Goal: Task Accomplishment & Management: Use online tool/utility

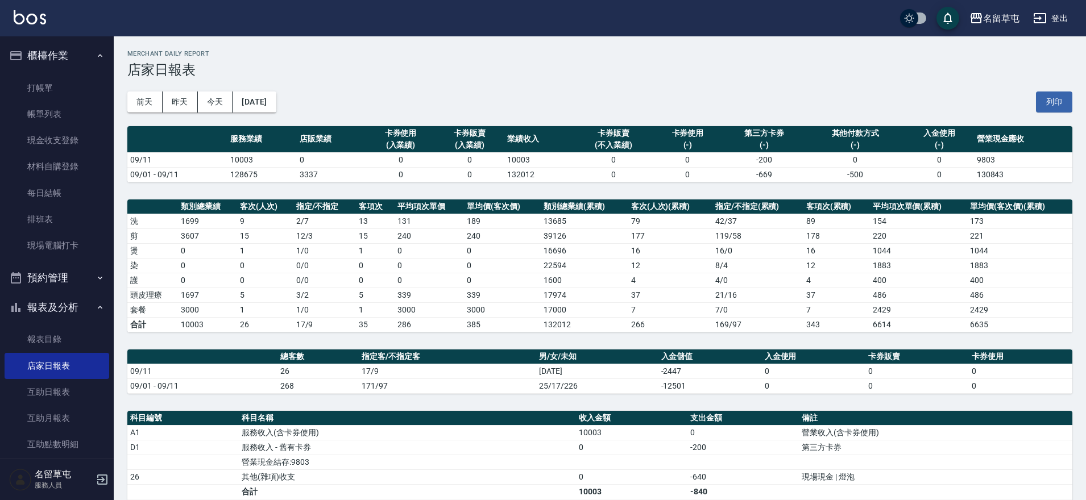
click at [31, 90] on link "打帳單" at bounding box center [57, 88] width 105 height 26
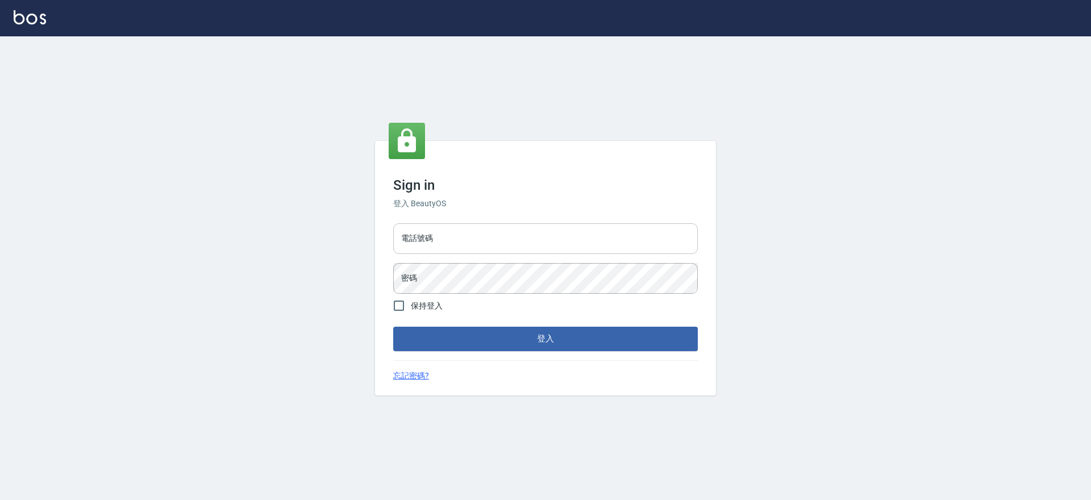
click at [508, 248] on input "電話號碼" at bounding box center [545, 238] width 305 height 31
type input "2306457"
click at [393, 327] on button "登入" at bounding box center [545, 339] width 305 height 24
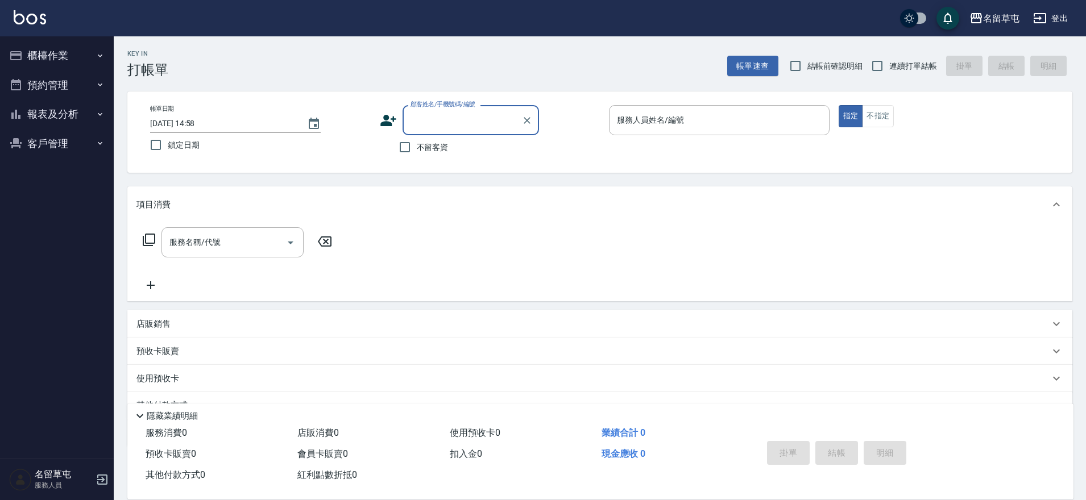
click at [25, 106] on button "報表及分析" at bounding box center [57, 114] width 105 height 30
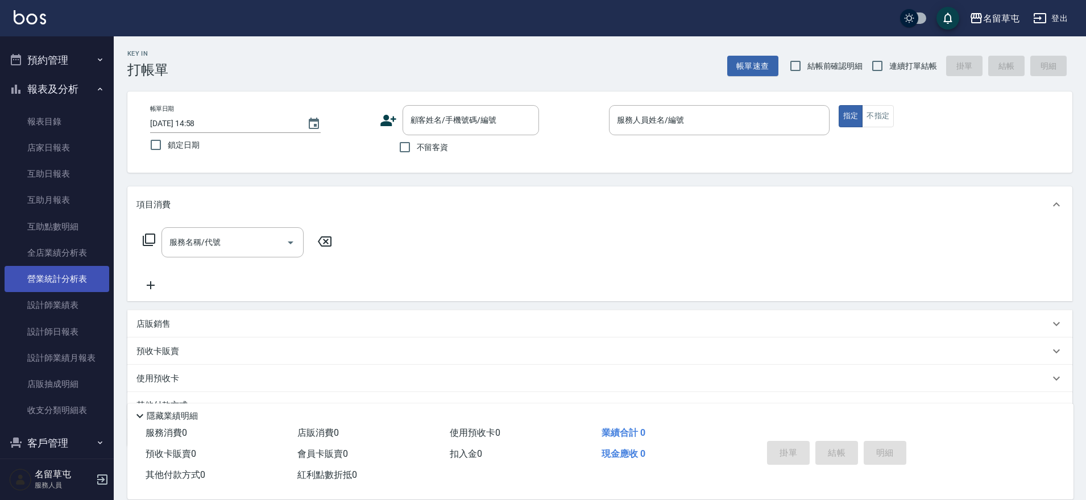
scroll to position [38, 0]
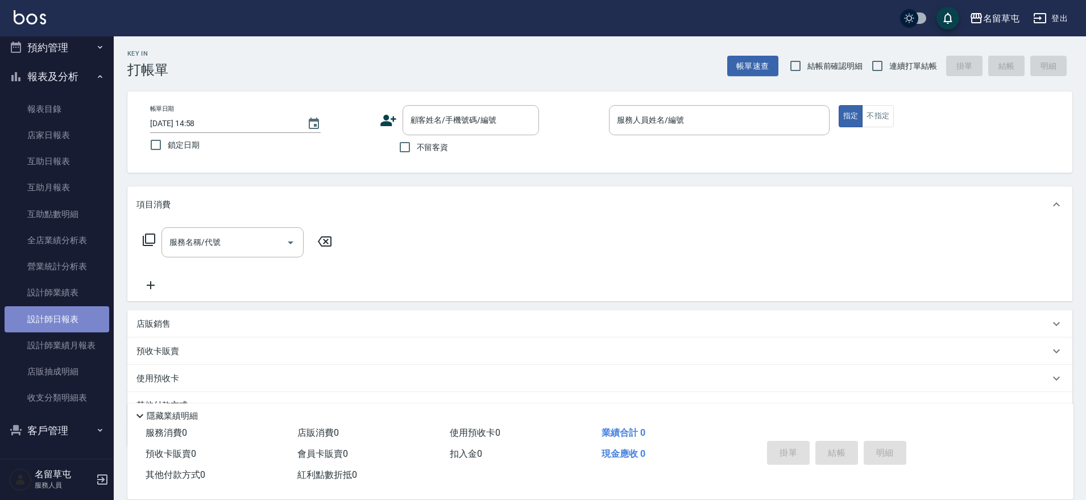
click at [76, 314] on link "設計師日報表" at bounding box center [57, 319] width 105 height 26
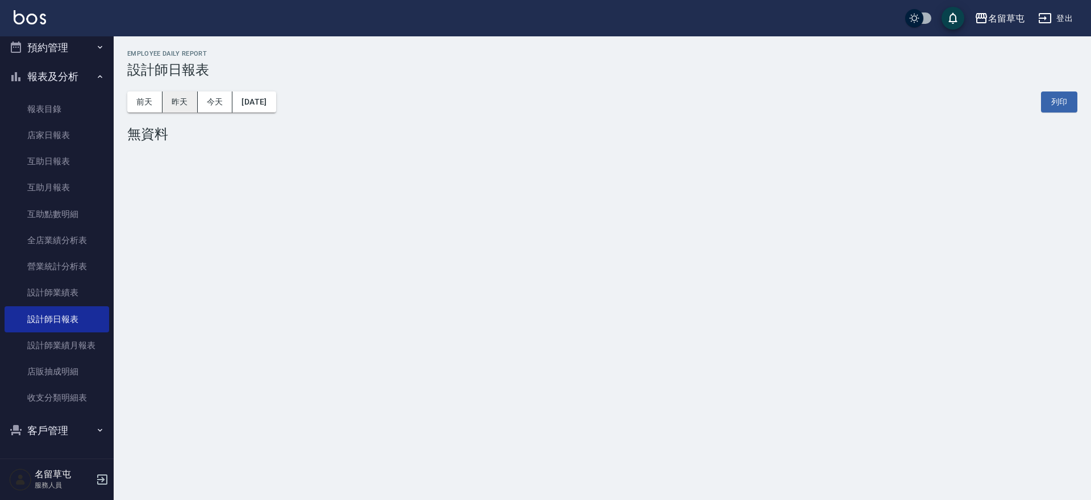
click at [180, 98] on button "昨天" at bounding box center [180, 102] width 35 height 21
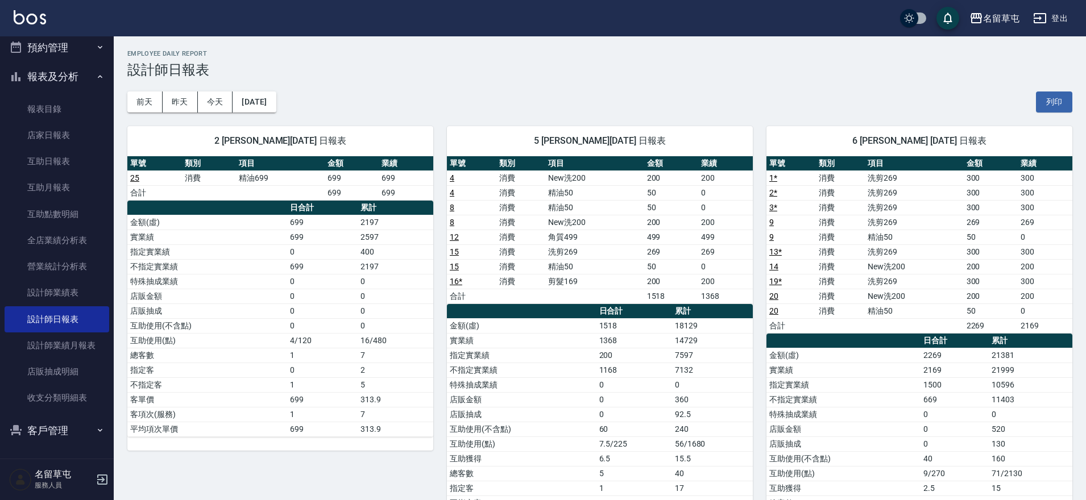
click at [47, 55] on button "預約管理" at bounding box center [57, 48] width 105 height 30
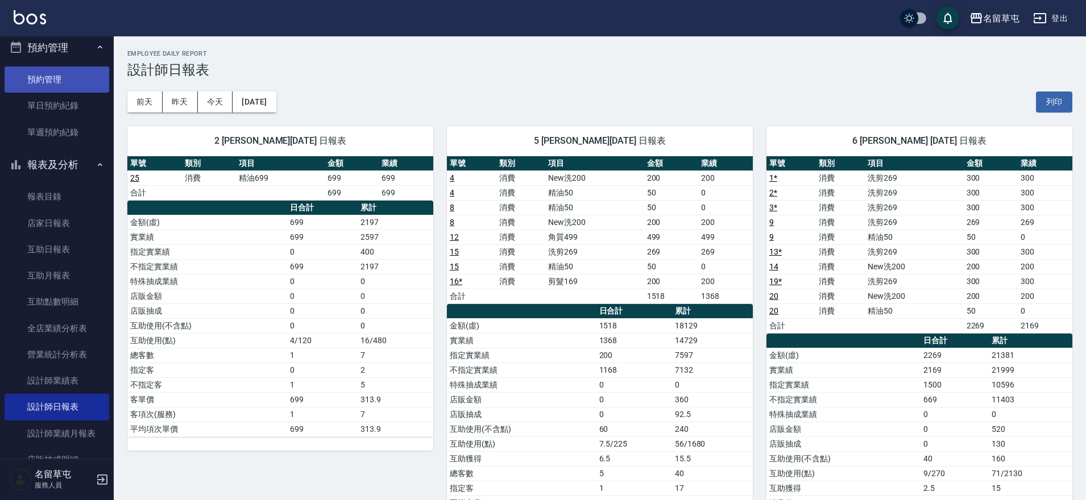
click at [65, 82] on link "預約管理" at bounding box center [57, 80] width 105 height 26
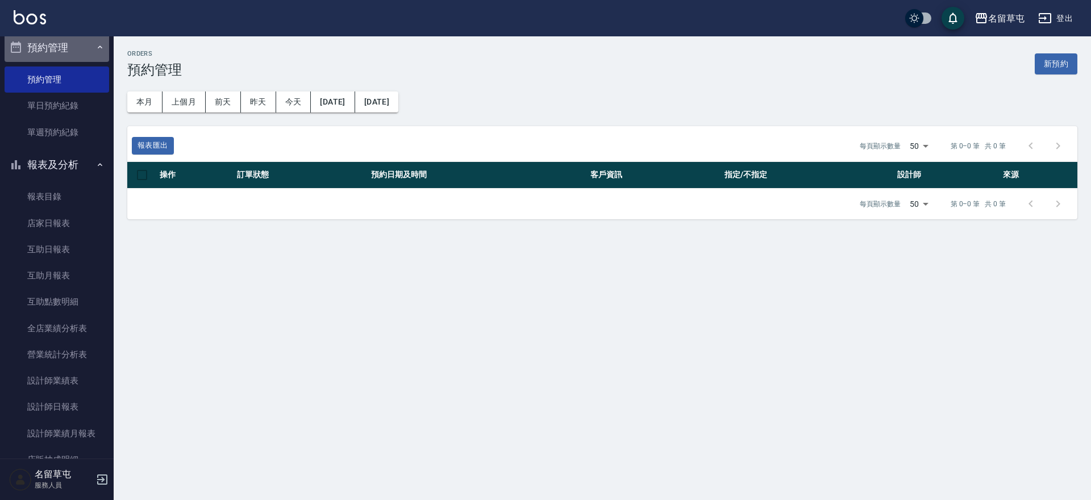
click at [74, 61] on button "預約管理" at bounding box center [57, 48] width 105 height 30
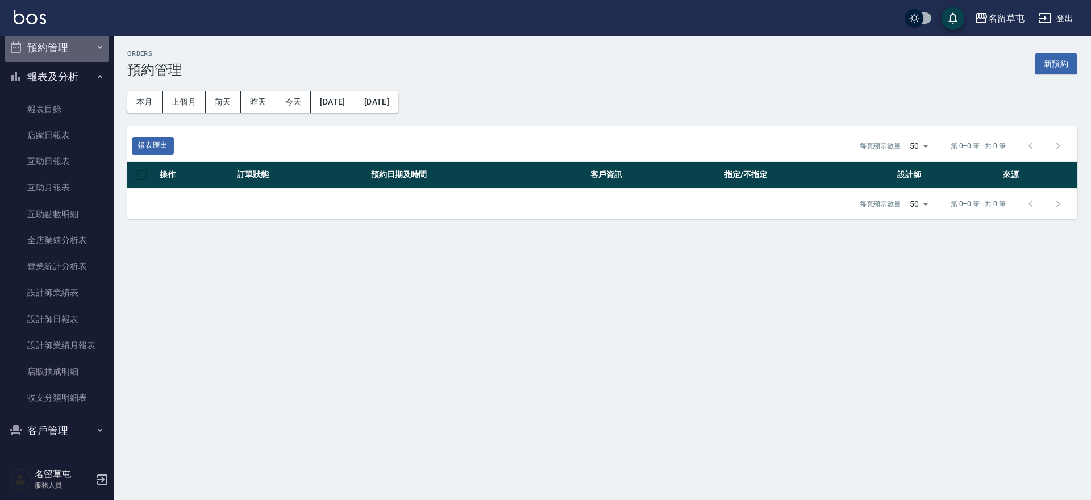
click at [74, 61] on button "預約管理" at bounding box center [57, 48] width 105 height 30
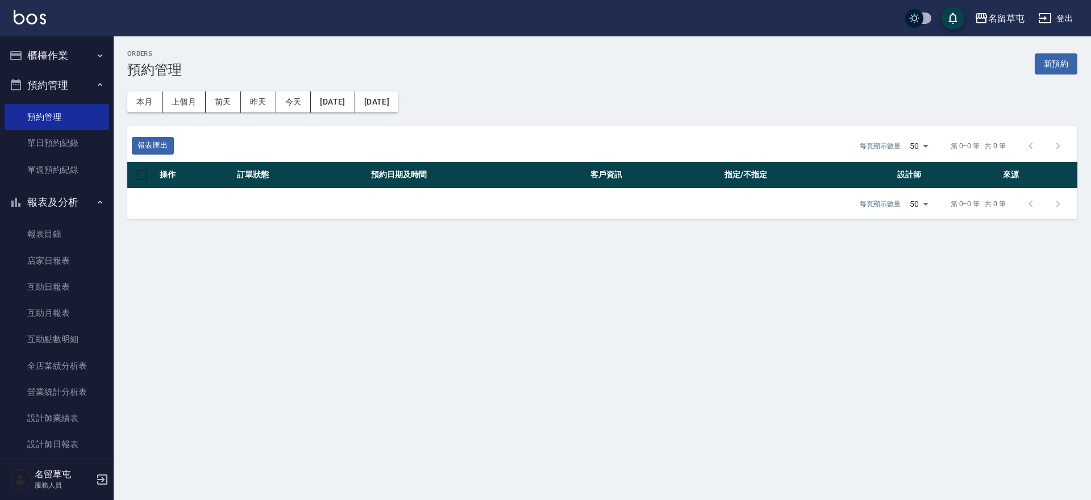
click at [66, 81] on button "預約管理" at bounding box center [57, 85] width 105 height 30
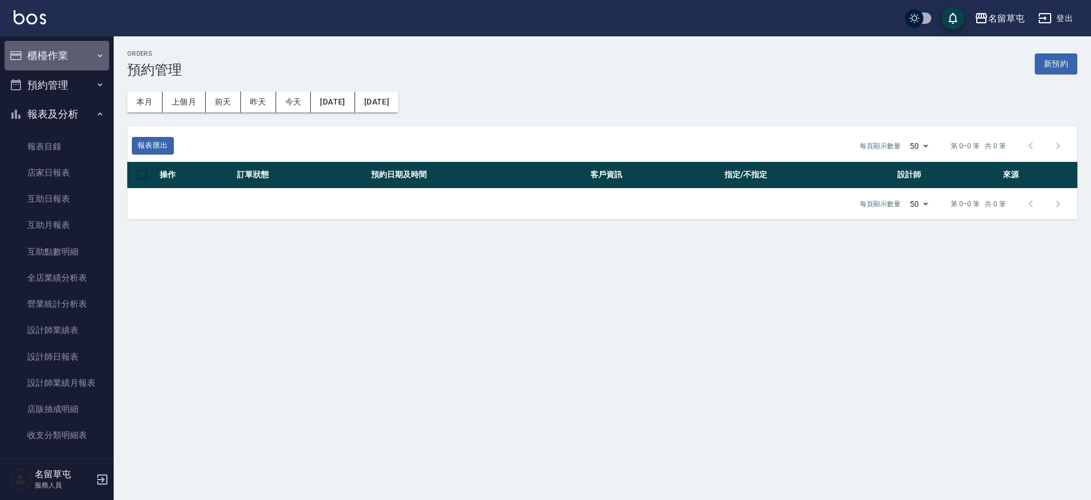
click at [80, 56] on button "櫃檯作業" at bounding box center [57, 56] width 105 height 30
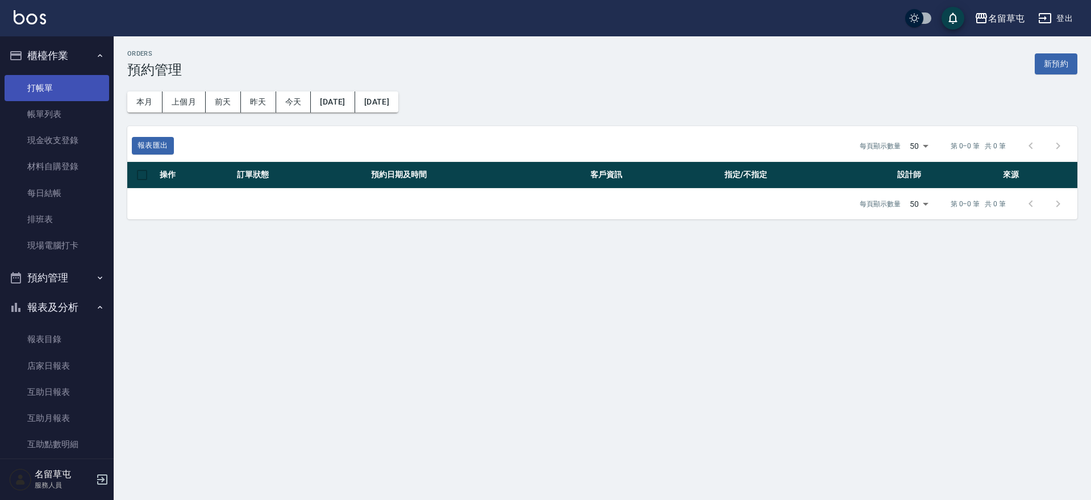
click at [70, 87] on link "打帳單" at bounding box center [57, 88] width 105 height 26
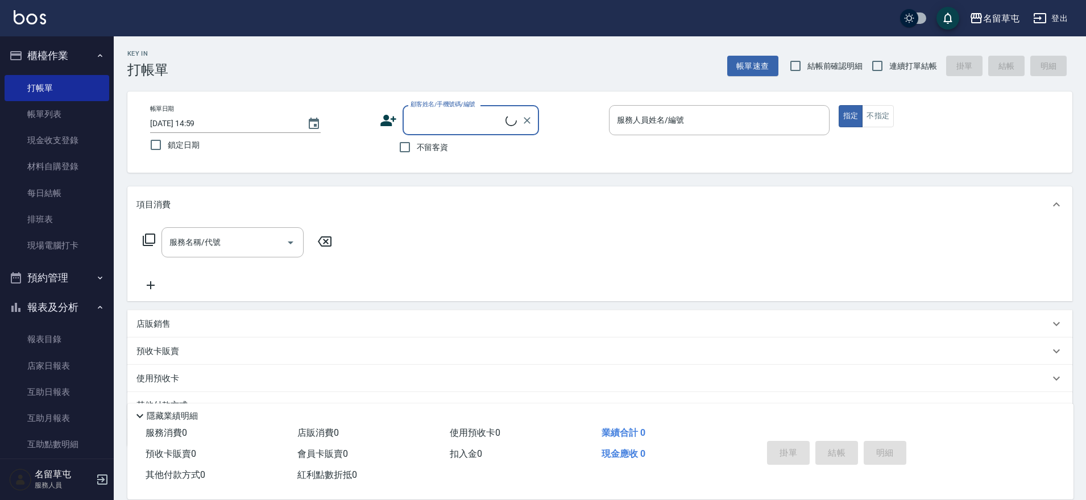
scroll to position [114, 0]
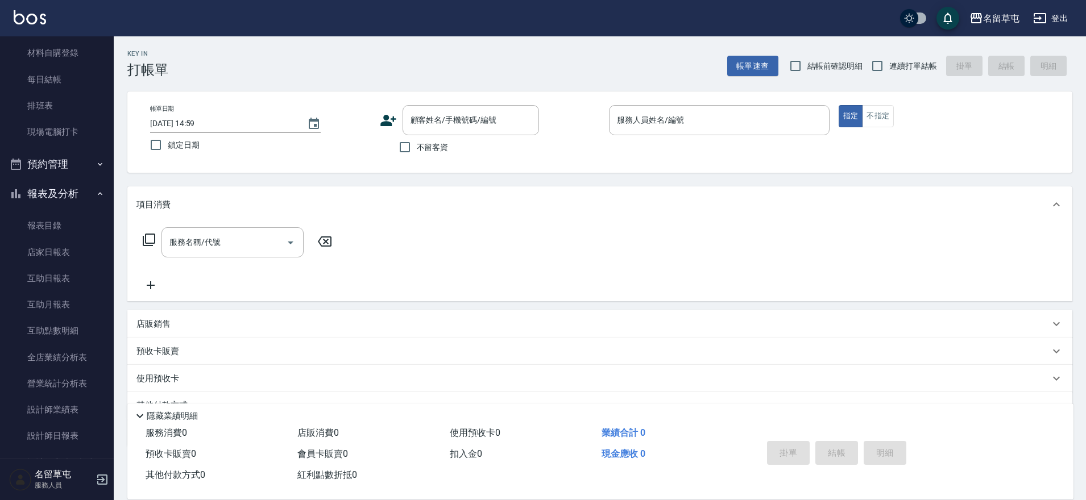
click at [420, 151] on span "不留客資" at bounding box center [433, 148] width 32 height 12
click at [417, 151] on input "不留客資" at bounding box center [405, 147] width 24 height 24
checkbox input "true"
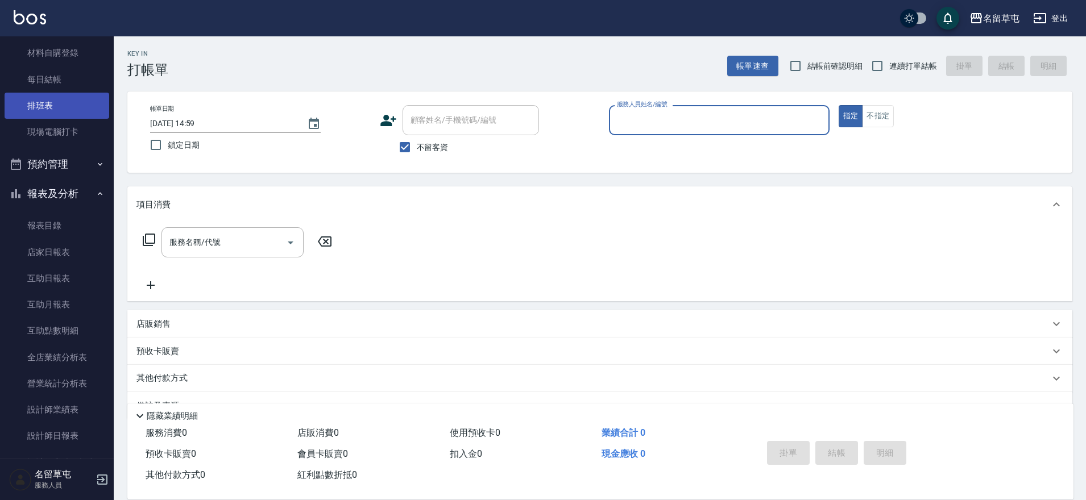
scroll to position [0, 0]
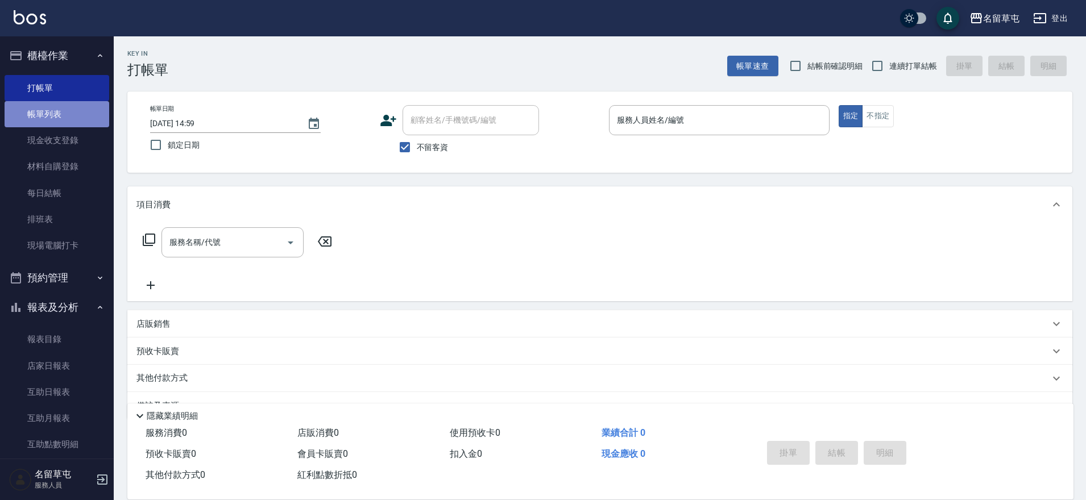
click at [68, 113] on link "帳單列表" at bounding box center [57, 114] width 105 height 26
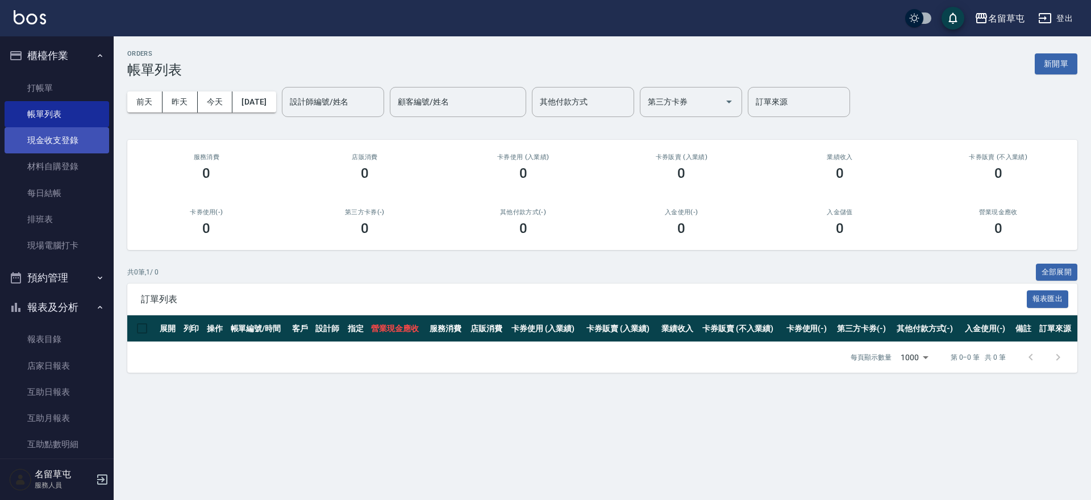
click at [67, 142] on link "現金收支登錄" at bounding box center [57, 140] width 105 height 26
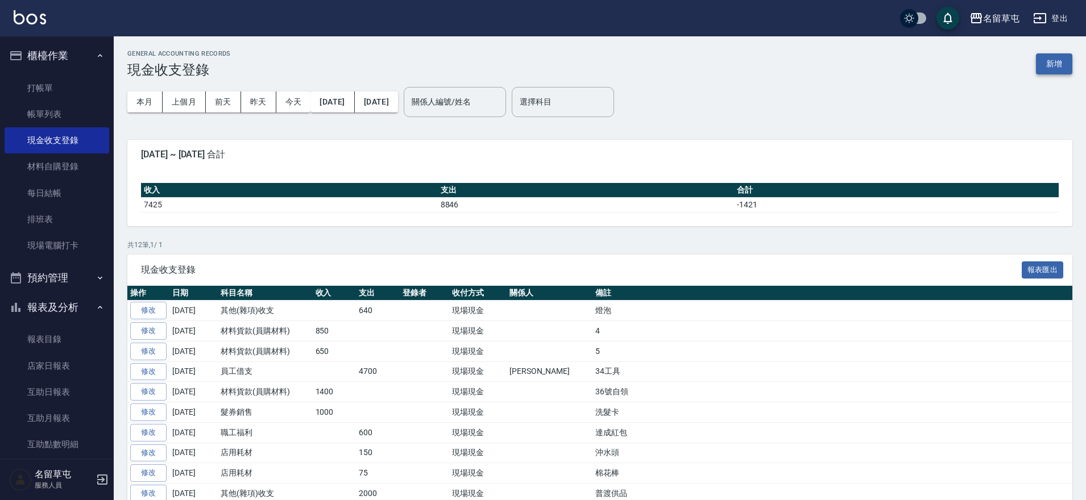
click at [1041, 62] on button "新增" at bounding box center [1054, 63] width 36 height 21
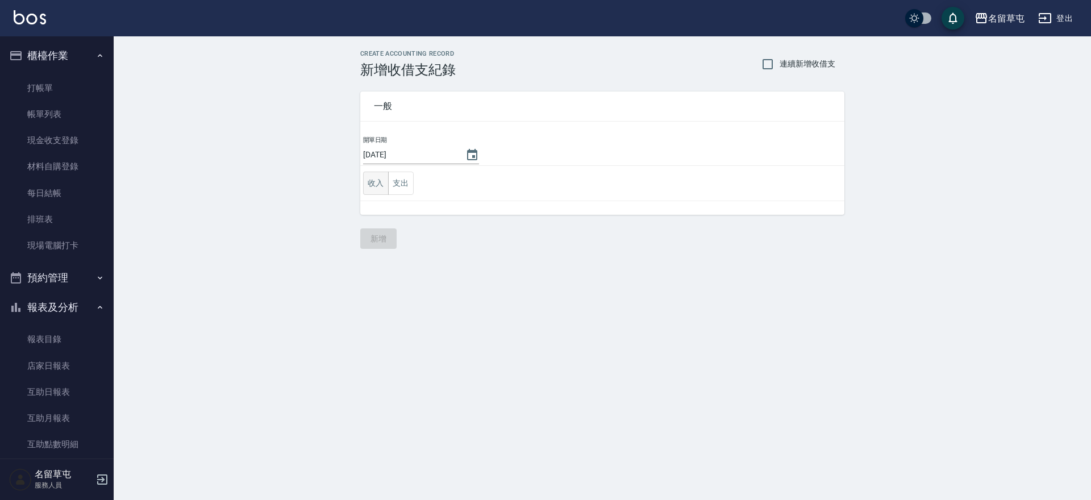
click at [371, 184] on button "收入" at bounding box center [376, 183] width 26 height 23
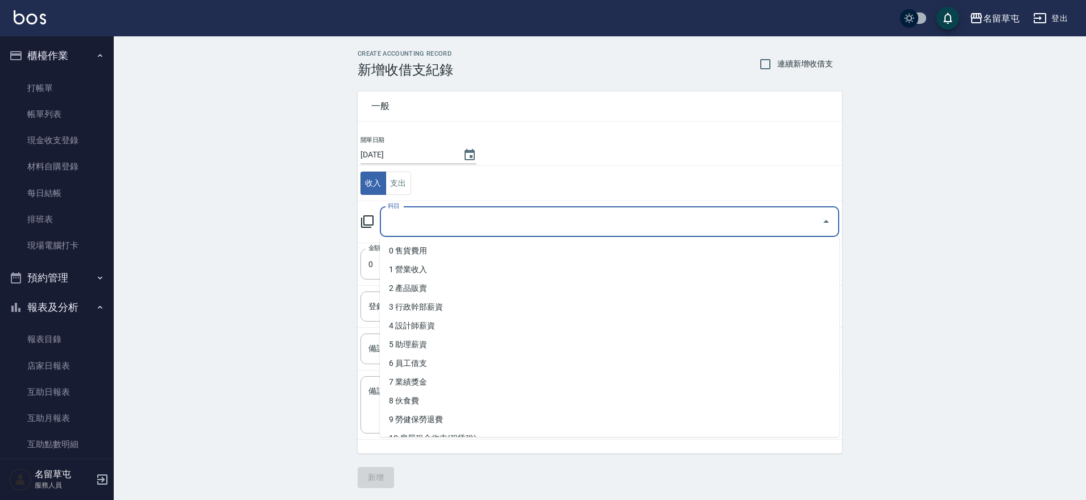
click at [478, 226] on input "科目" at bounding box center [601, 222] width 432 height 20
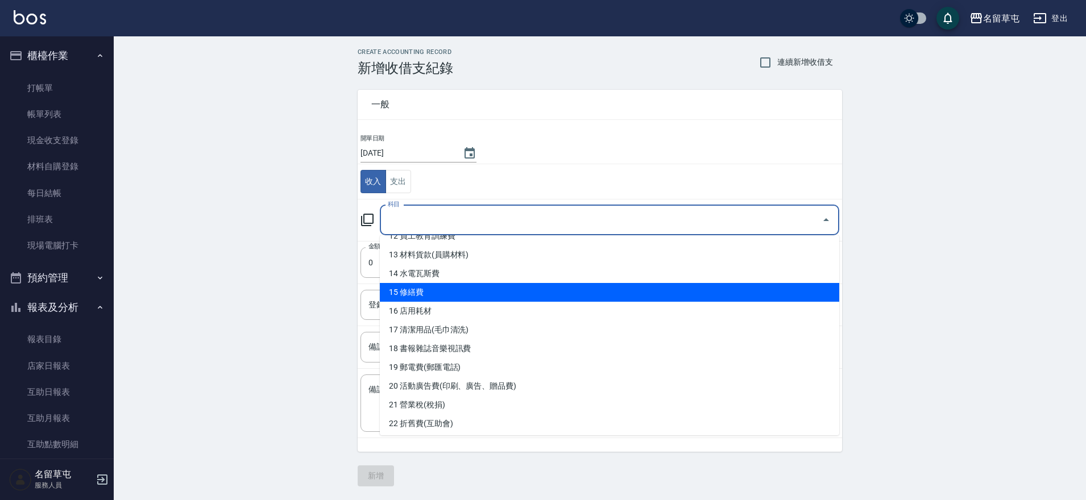
scroll to position [181, 0]
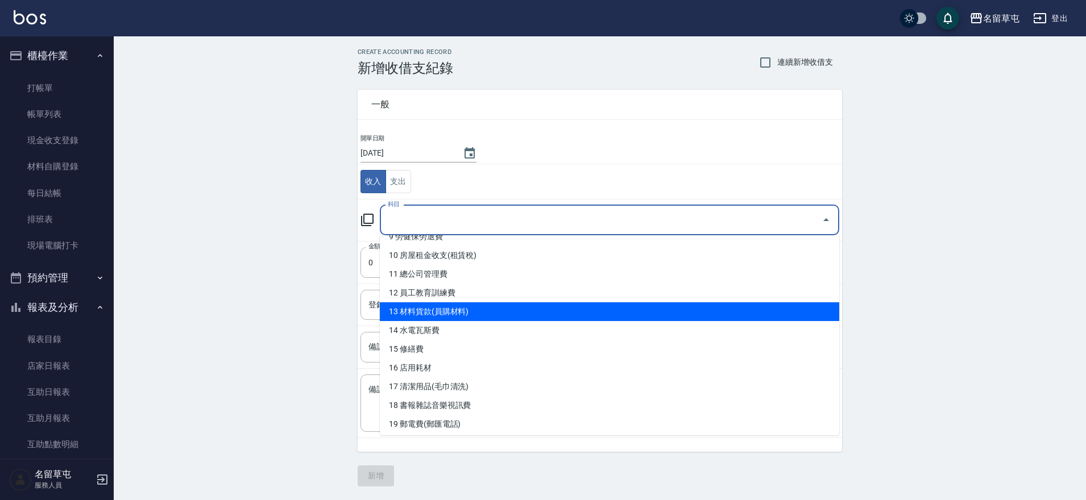
click at [481, 312] on li "13 材料貨款(員購材料)" at bounding box center [609, 311] width 459 height 19
type input "13 材料貨款(員購材料)"
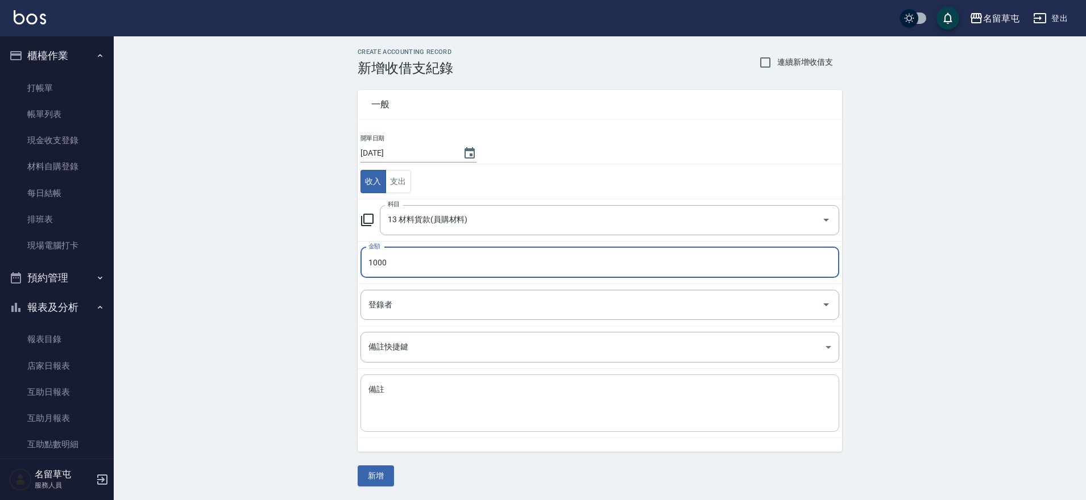
type input "1000"
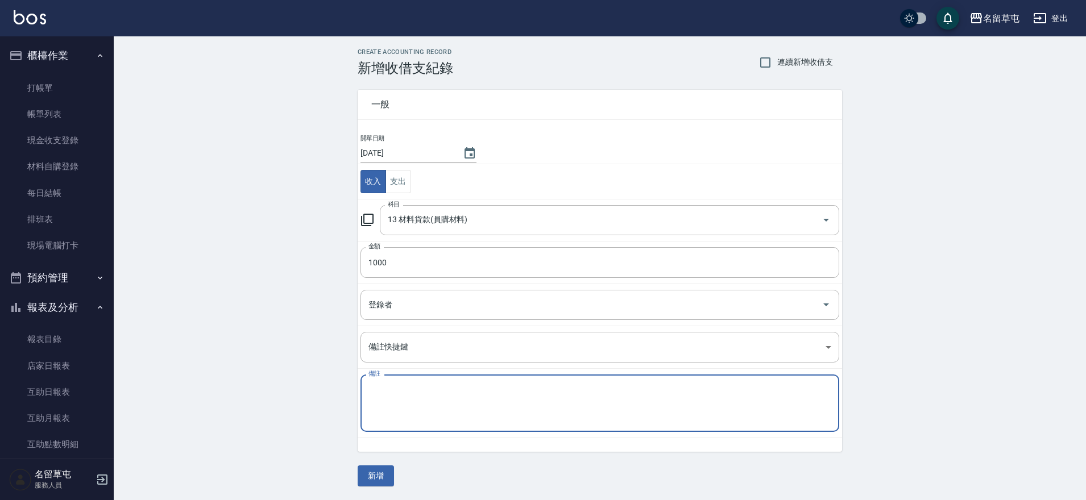
click at [443, 417] on textarea "備註" at bounding box center [599, 403] width 463 height 39
type textarea "6"
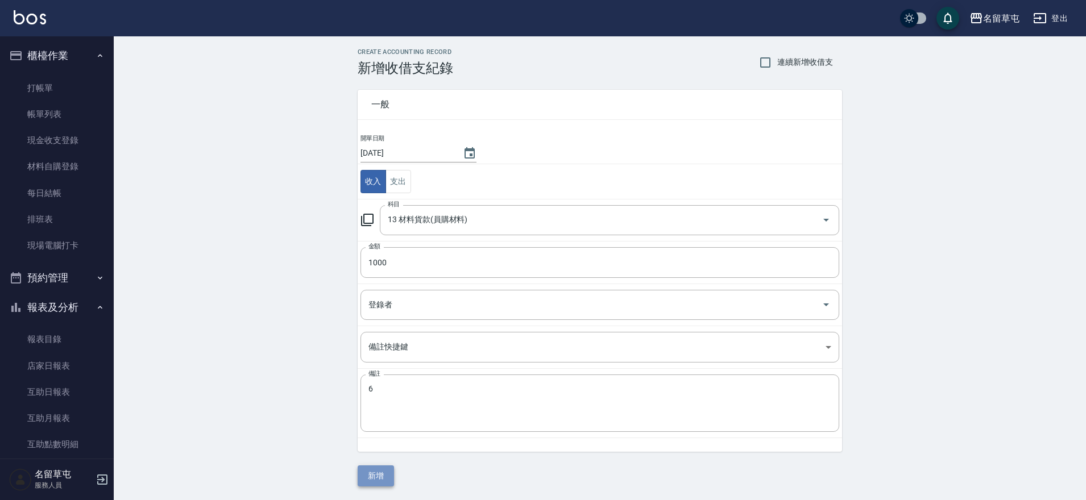
click at [377, 475] on button "新增" at bounding box center [376, 476] width 36 height 21
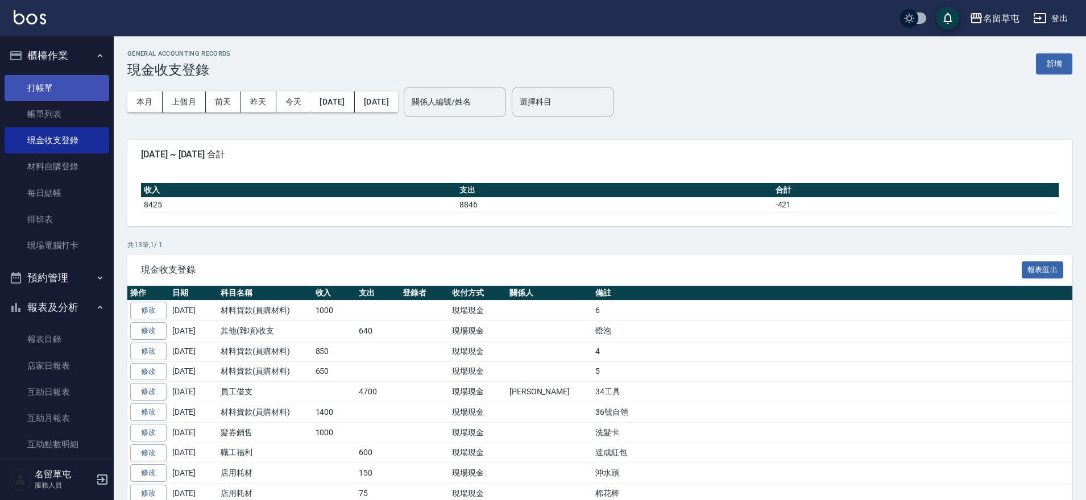
click at [57, 76] on link "打帳單" at bounding box center [57, 88] width 105 height 26
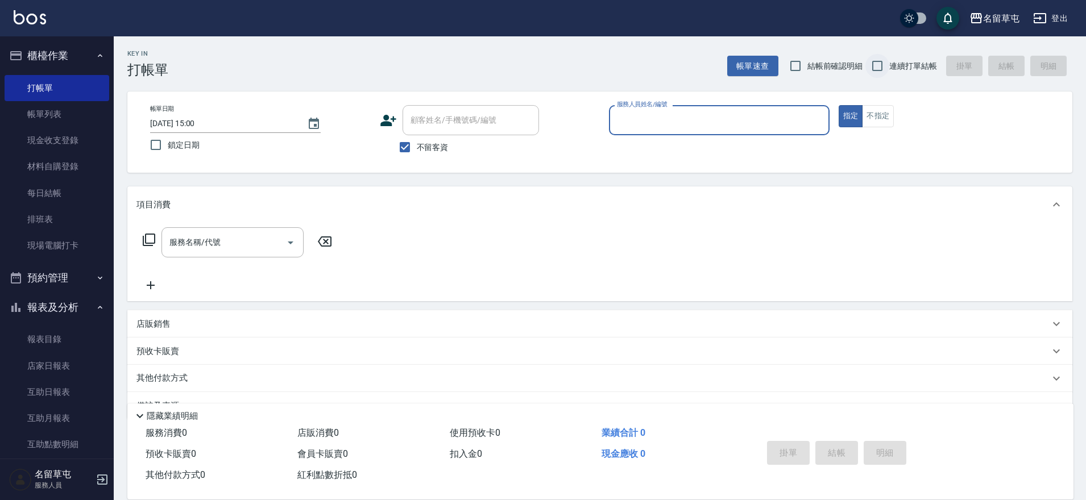
click at [888, 64] on input "連續打單結帳" at bounding box center [877, 66] width 24 height 24
checkbox input "true"
click at [751, 123] on input "服務人員姓名/編號" at bounding box center [719, 120] width 210 height 20
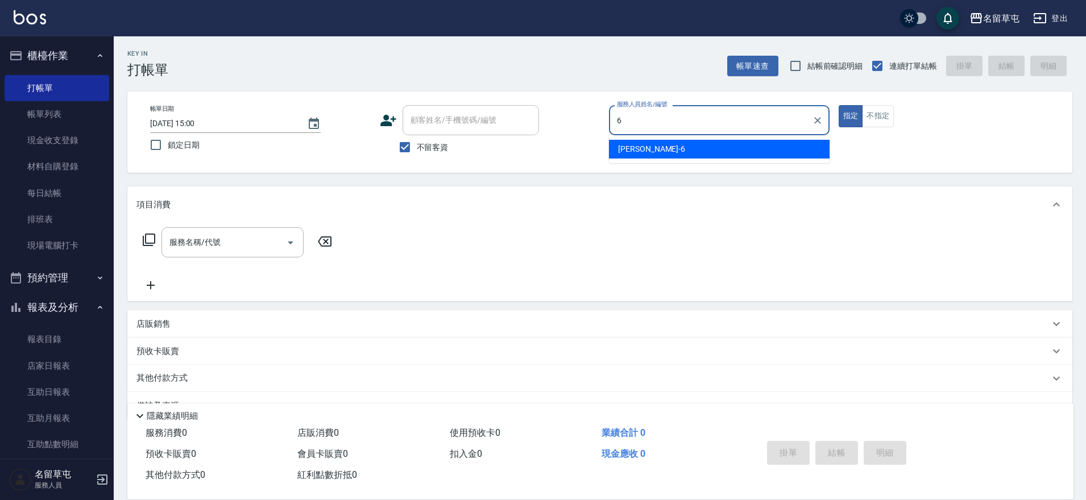
type input "[PERSON_NAME]-6"
type button "true"
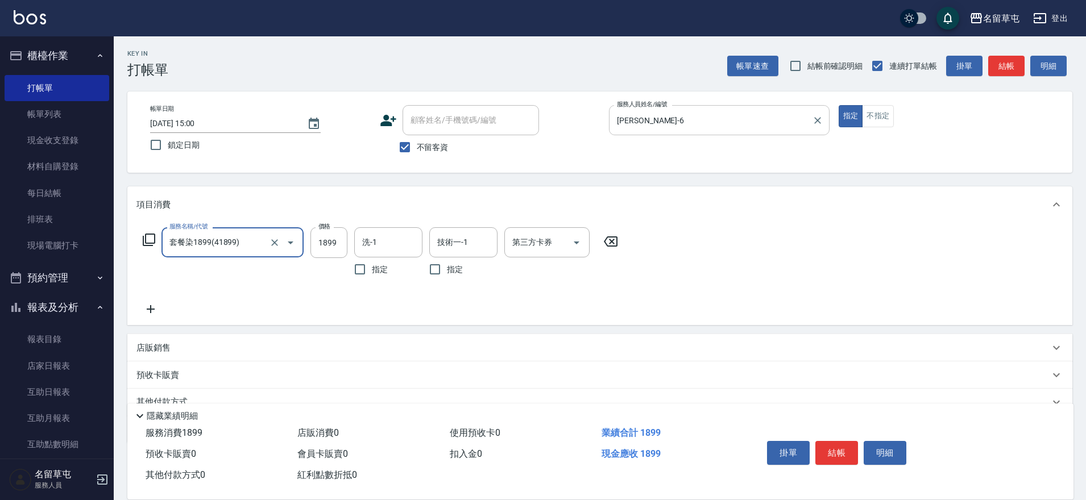
type input "套餐染1899(41899)"
type input "2699"
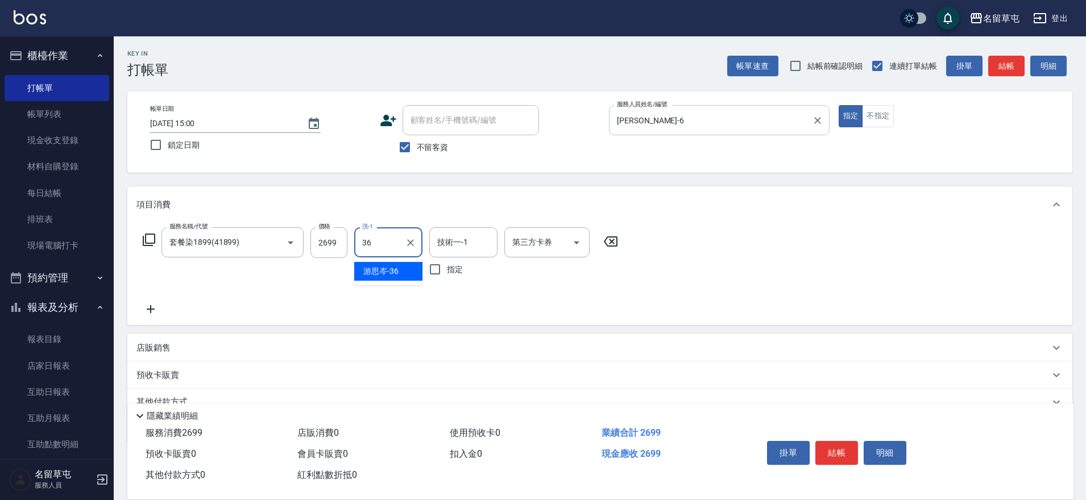
type input "[PERSON_NAME]-36"
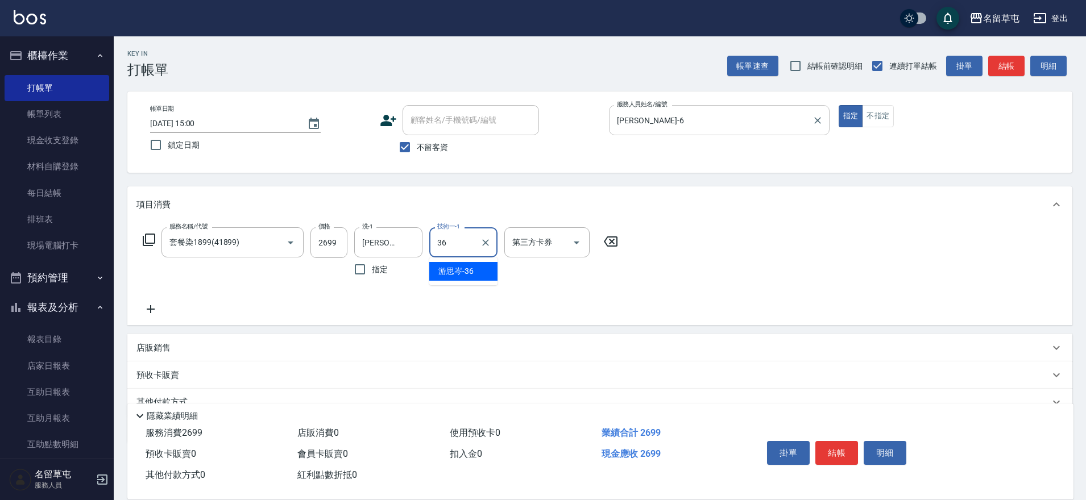
type input "[PERSON_NAME]-36"
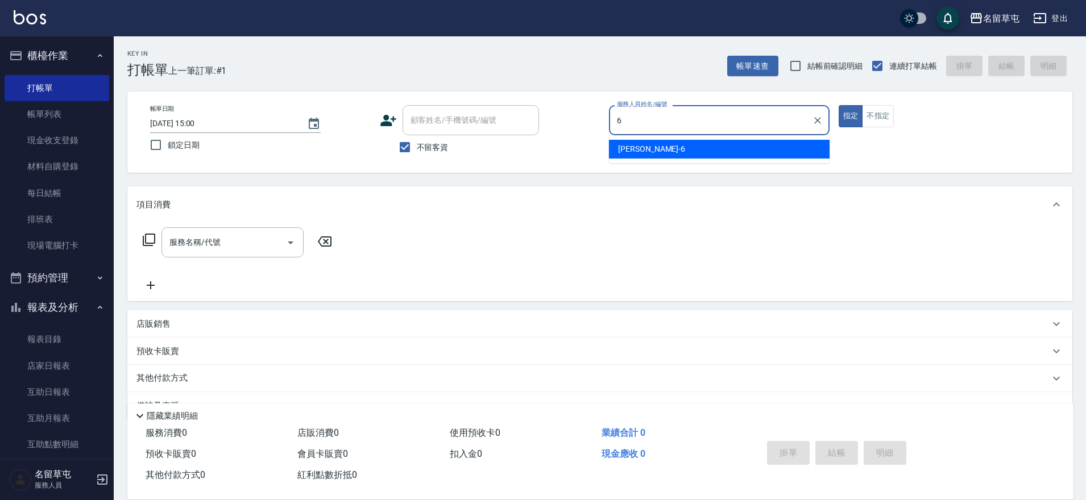
type input "[PERSON_NAME]-6"
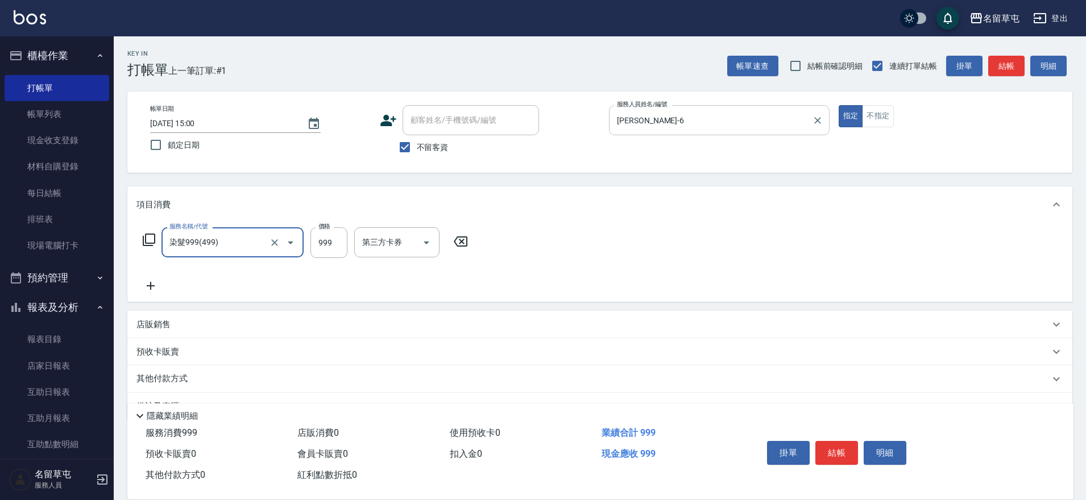
type input "染髮999(499)"
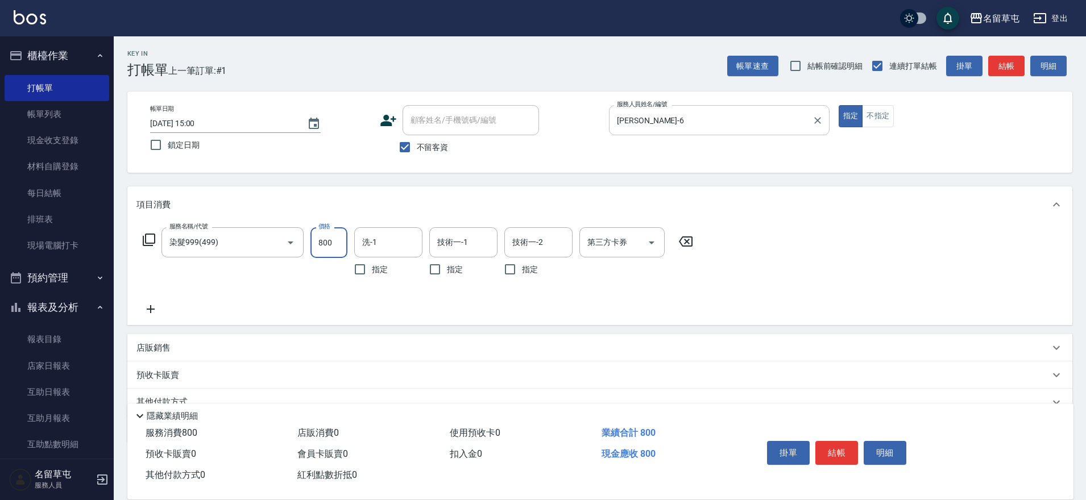
type input "800"
type input "[PERSON_NAME]-6"
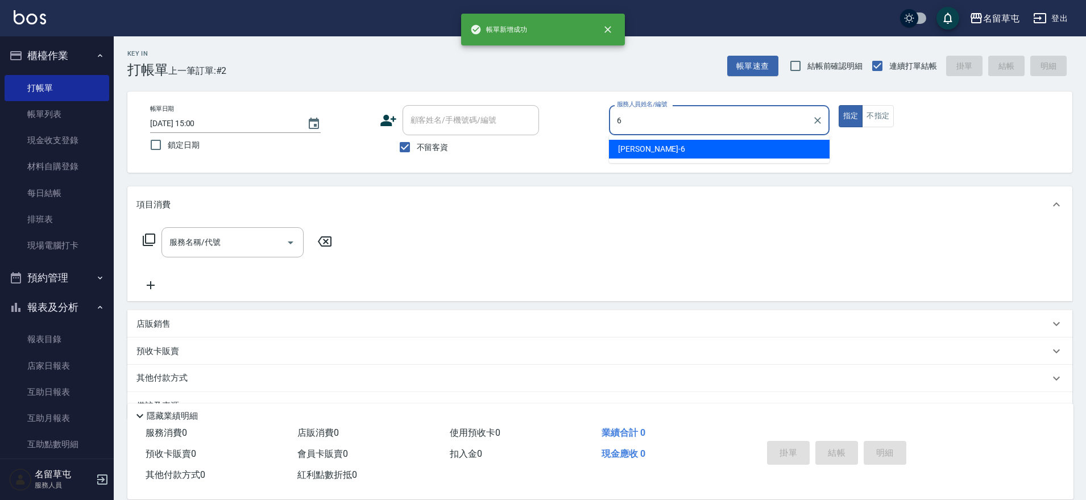
type input "[PERSON_NAME]-6"
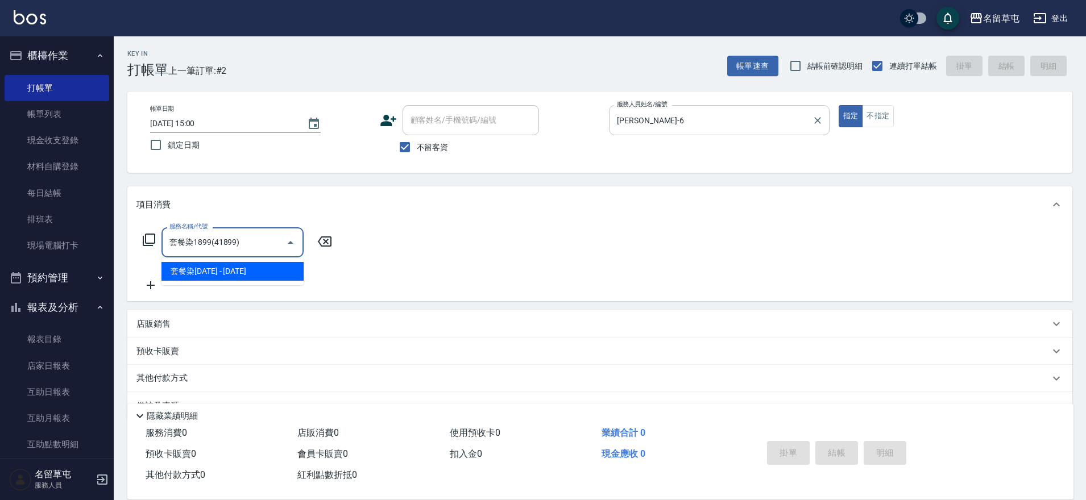
type input "套餐染1899(41899)"
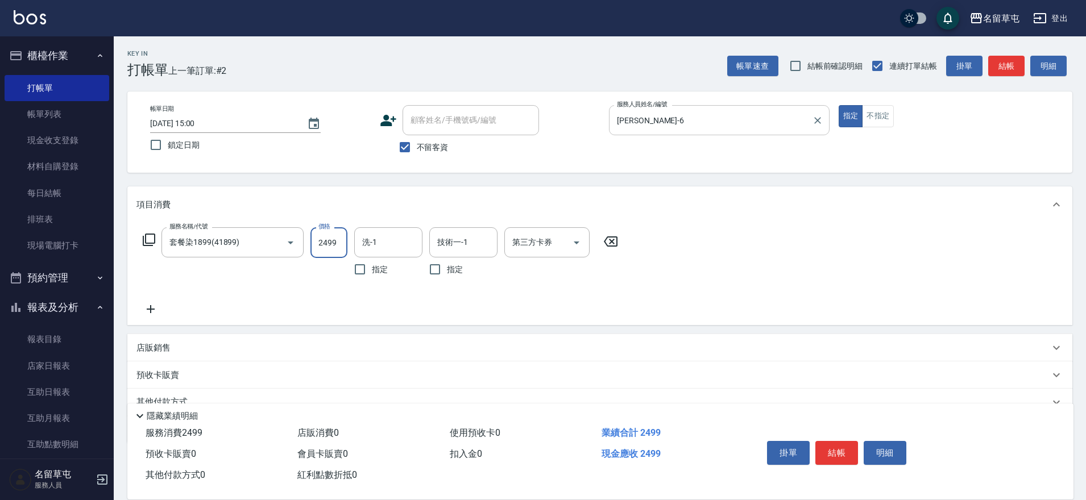
type input "2499"
type input "[PERSON_NAME]-31"
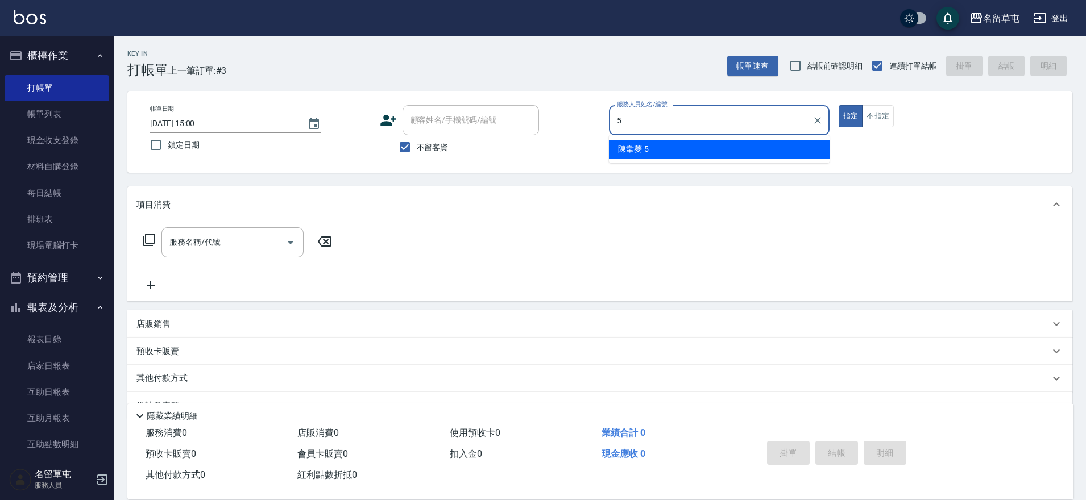
type input "[PERSON_NAME]-5"
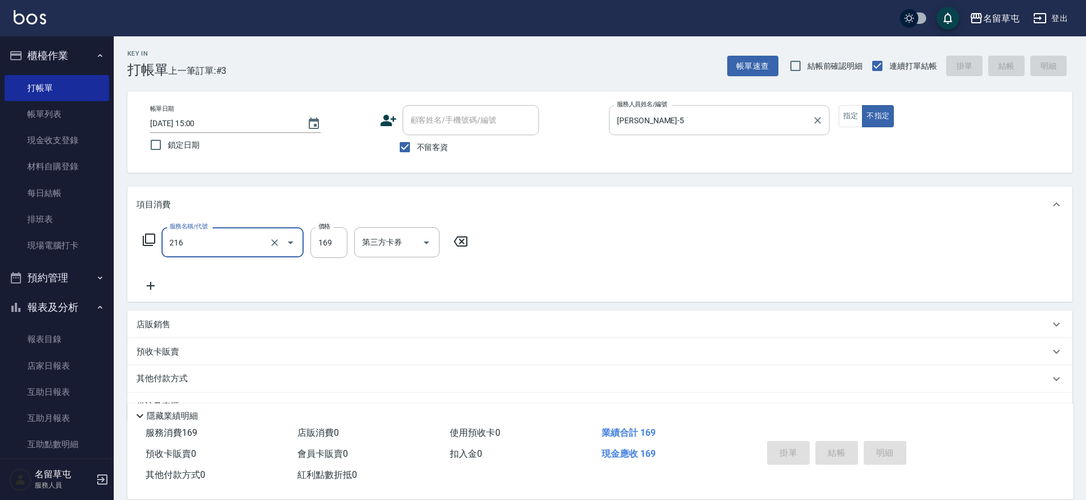
type input "216"
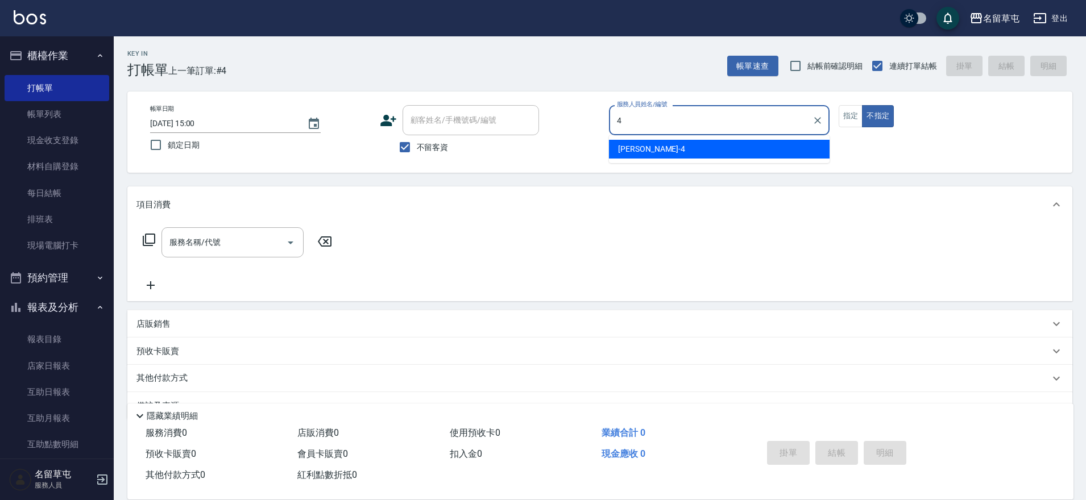
type input "[PERSON_NAME]-4"
type button "false"
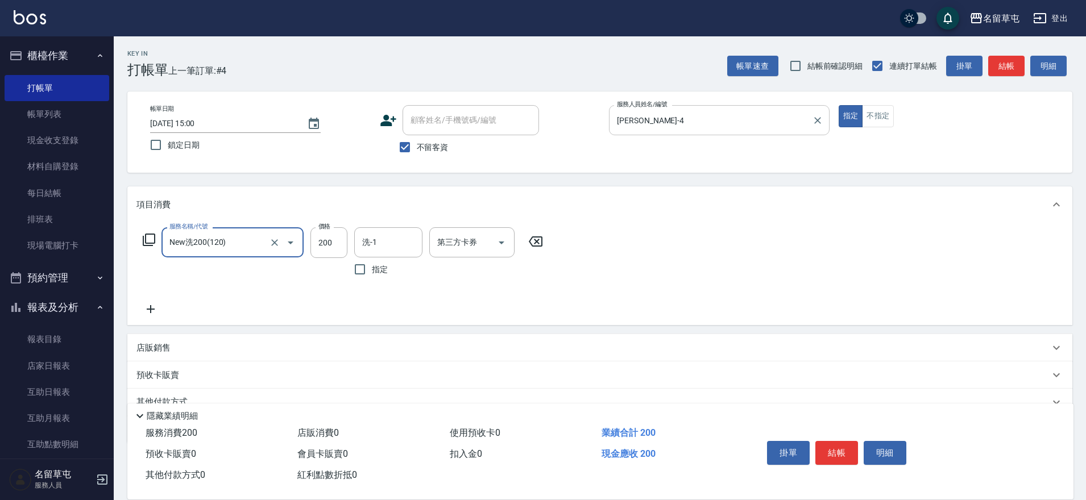
type input "New洗200(120)"
click at [335, 240] on input "25" at bounding box center [328, 242] width 37 height 31
type input "250"
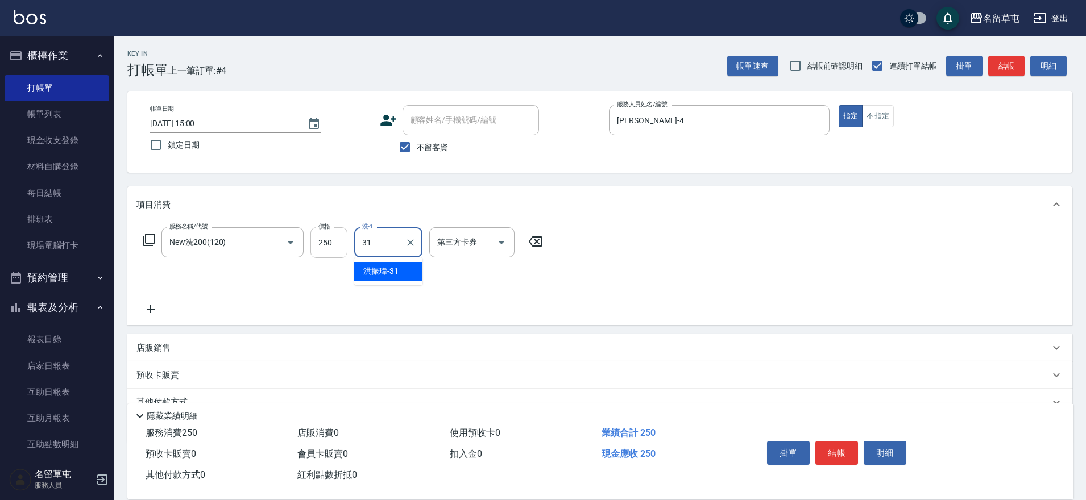
type input "[PERSON_NAME]-31"
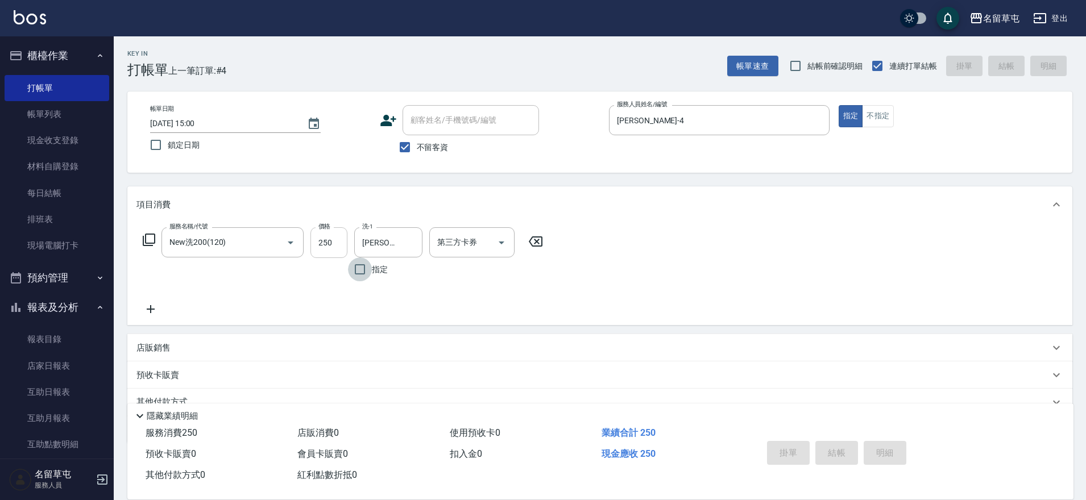
type input "[DATE] 15:01"
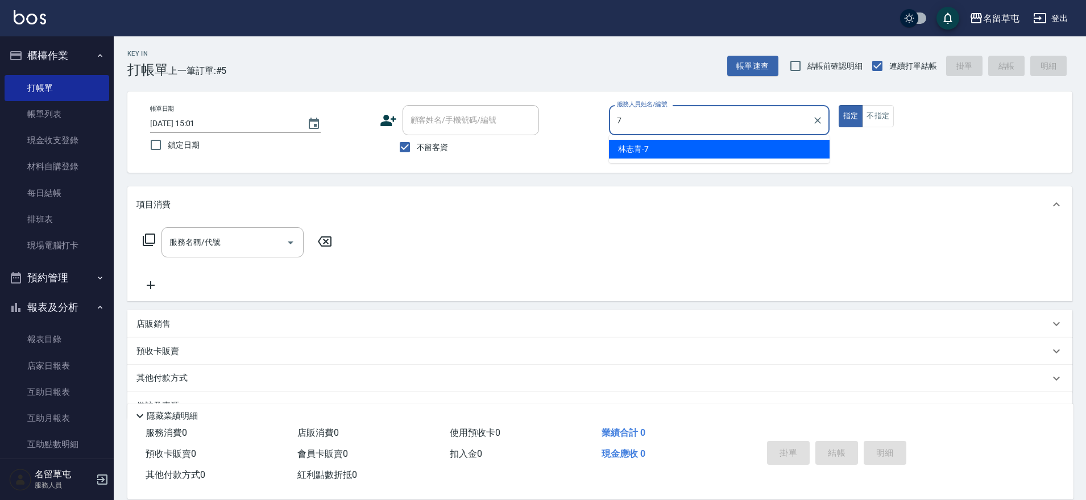
type input "[PERSON_NAME]-7"
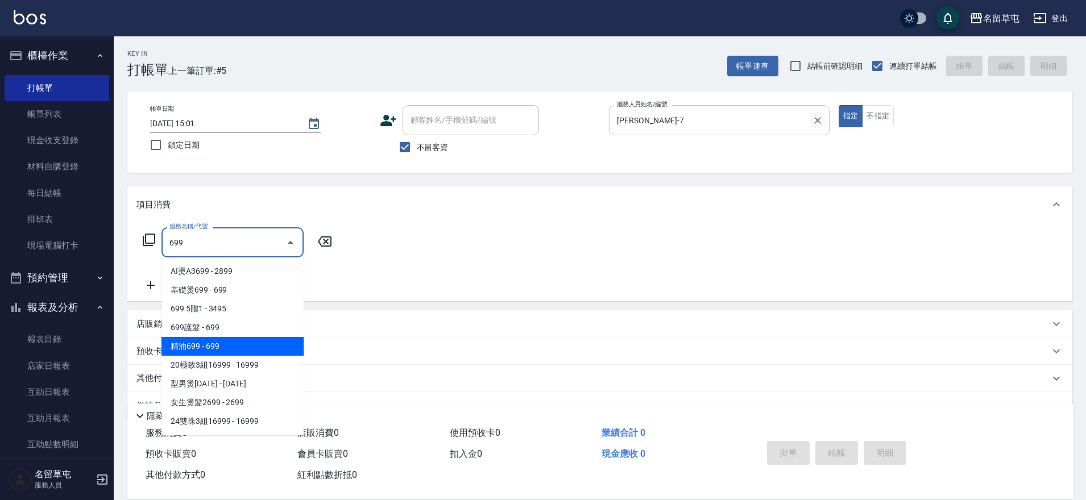
click at [817, 117] on icon "Clear" at bounding box center [817, 120] width 11 height 11
type input "699"
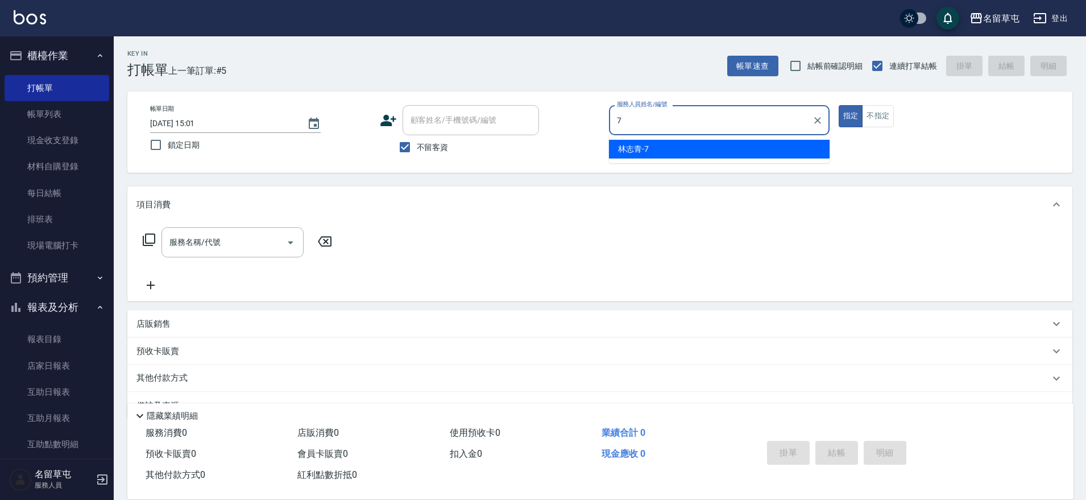
type input "[PERSON_NAME]-7"
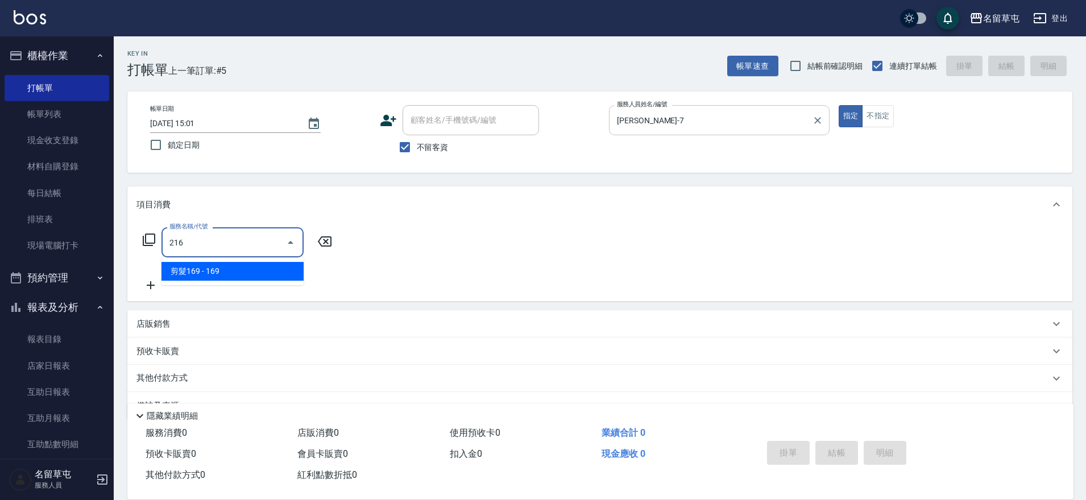
type input "剪髮169(216)"
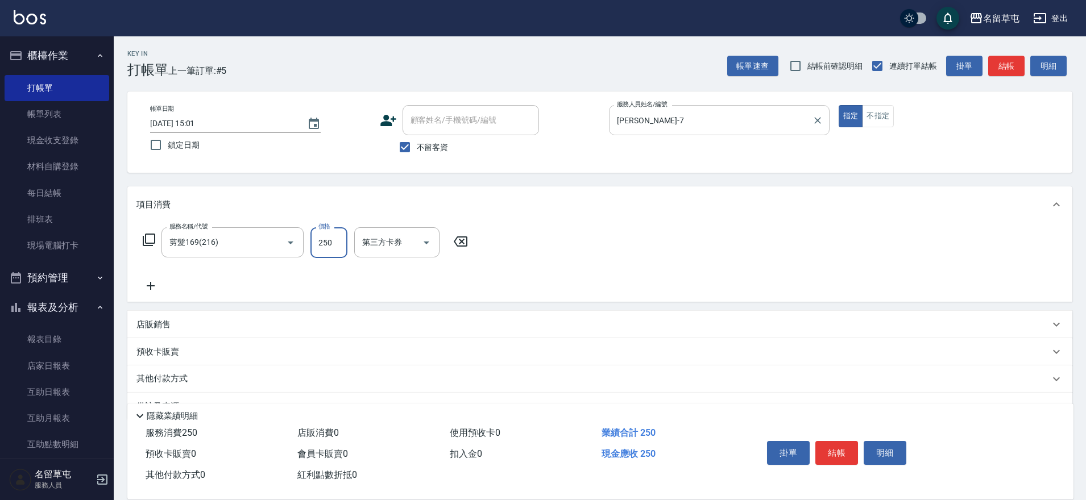
type input "250"
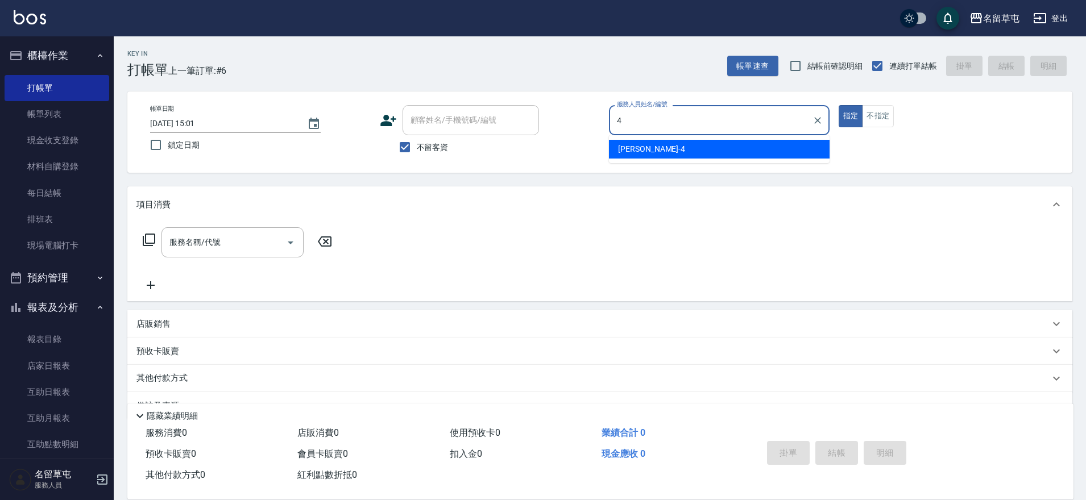
type input "[PERSON_NAME]-4"
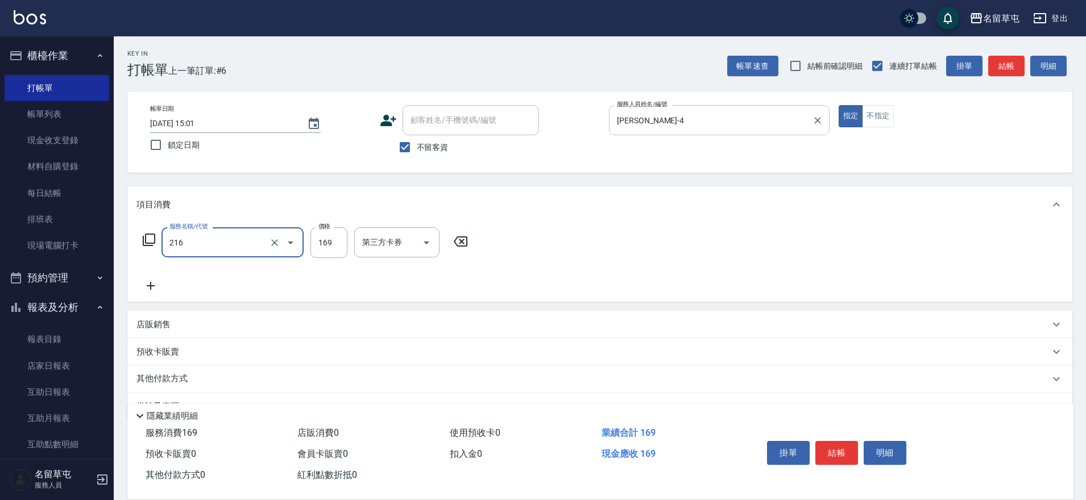
type input "剪髮169(216)"
type input "200"
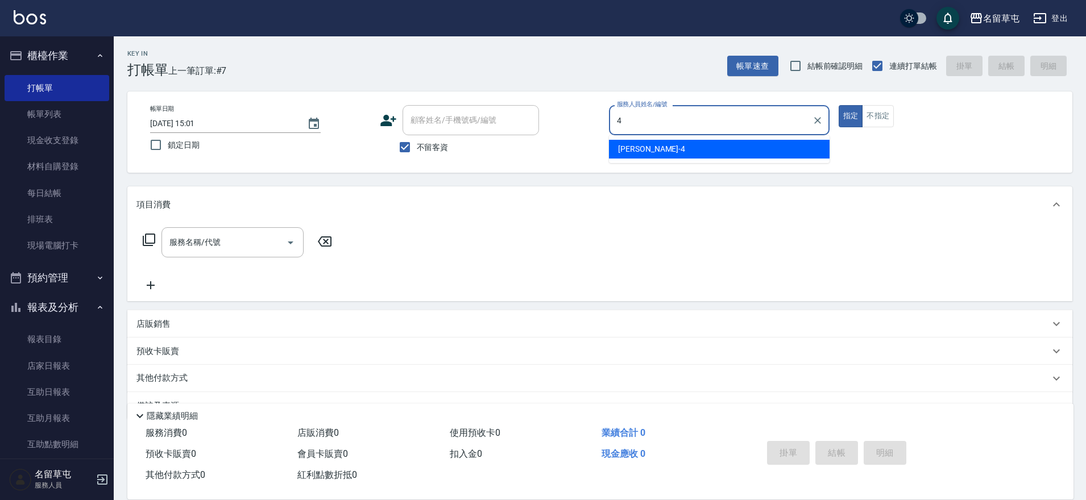
type input "[PERSON_NAME]-4"
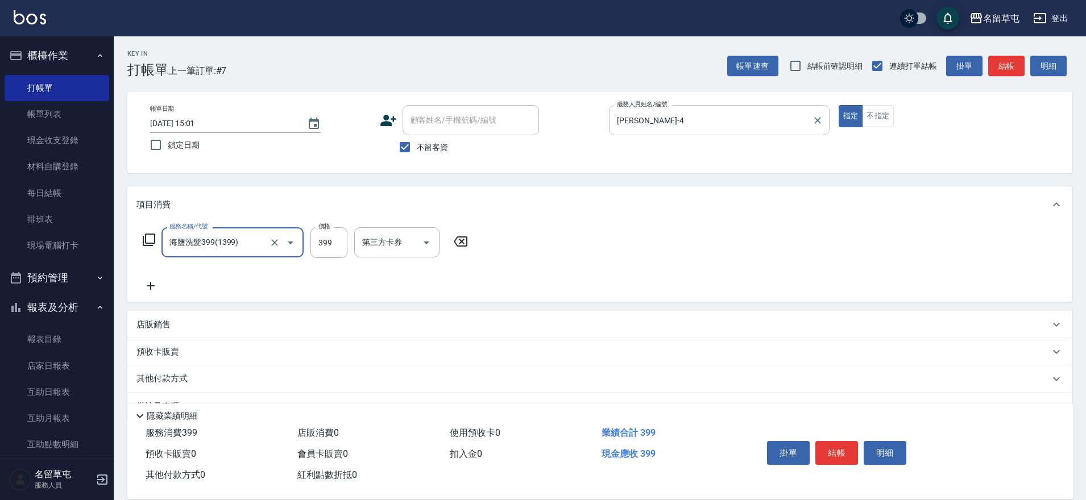
type input "海鹽洗髮399(1399)"
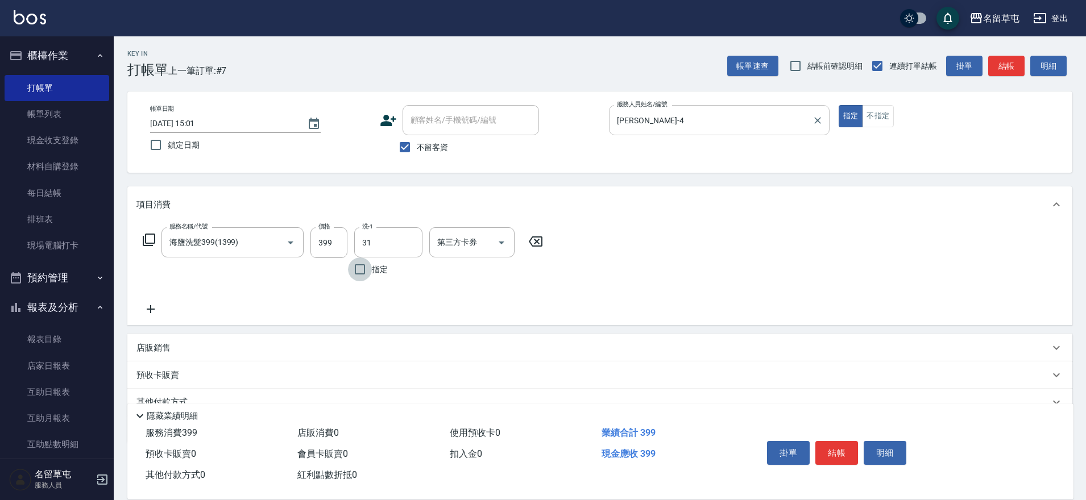
type input "[PERSON_NAME]-31"
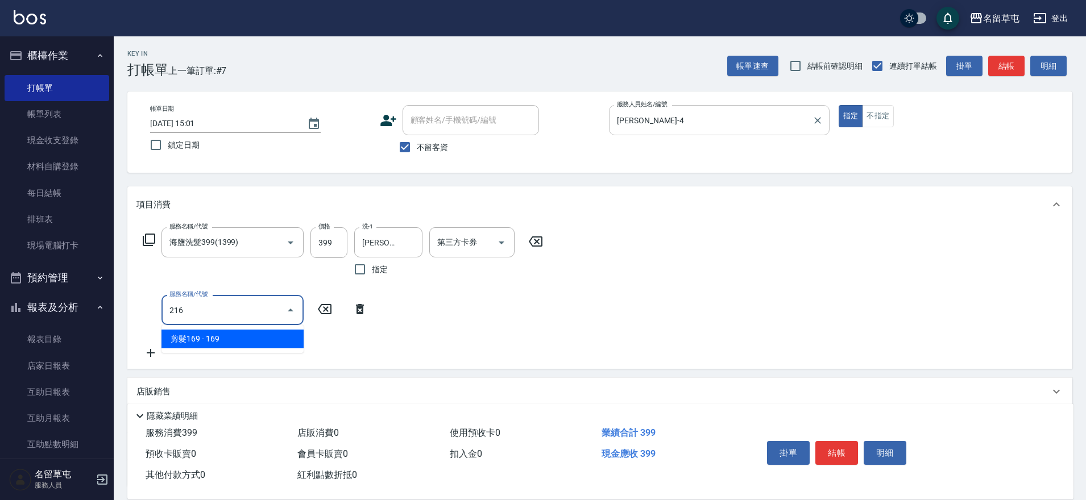
type input "剪髮169(216)"
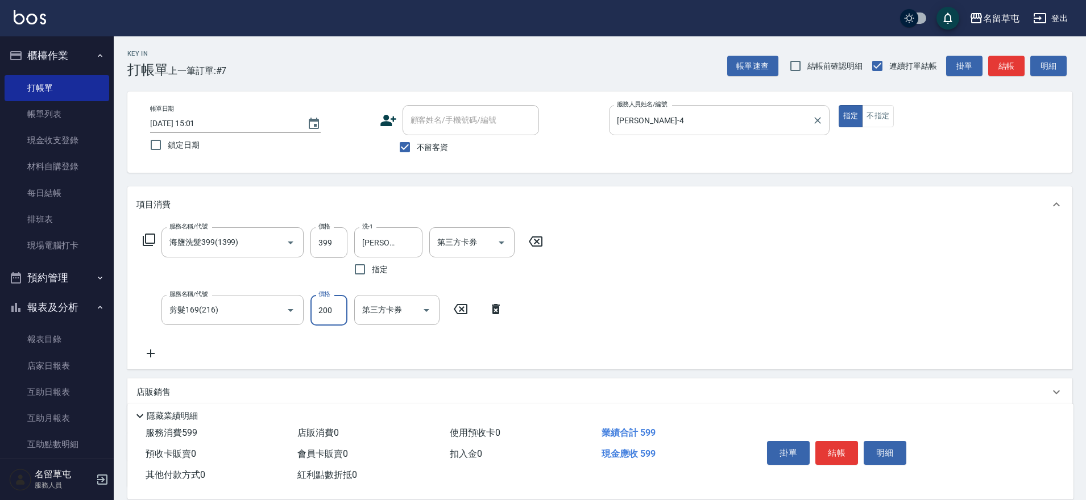
type input "200"
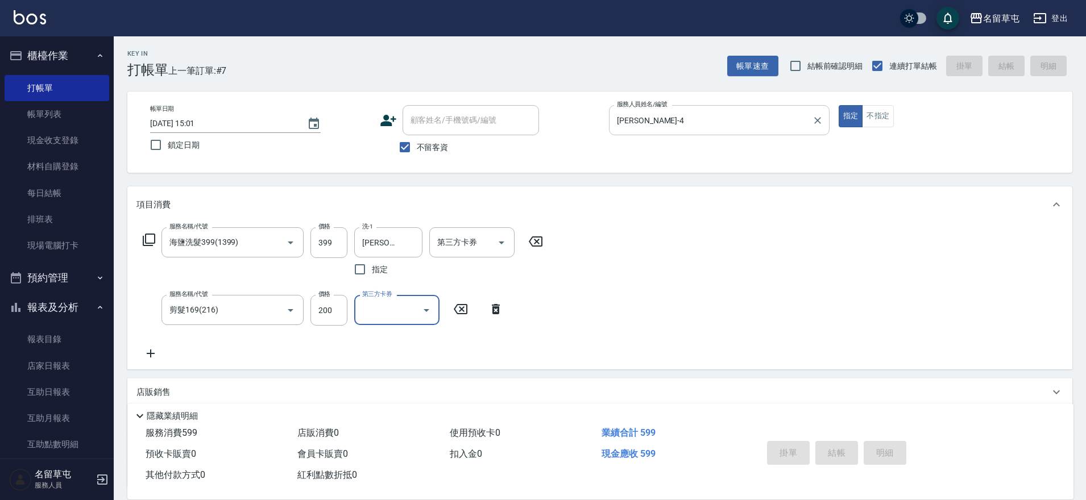
type input "[DATE] 15:02"
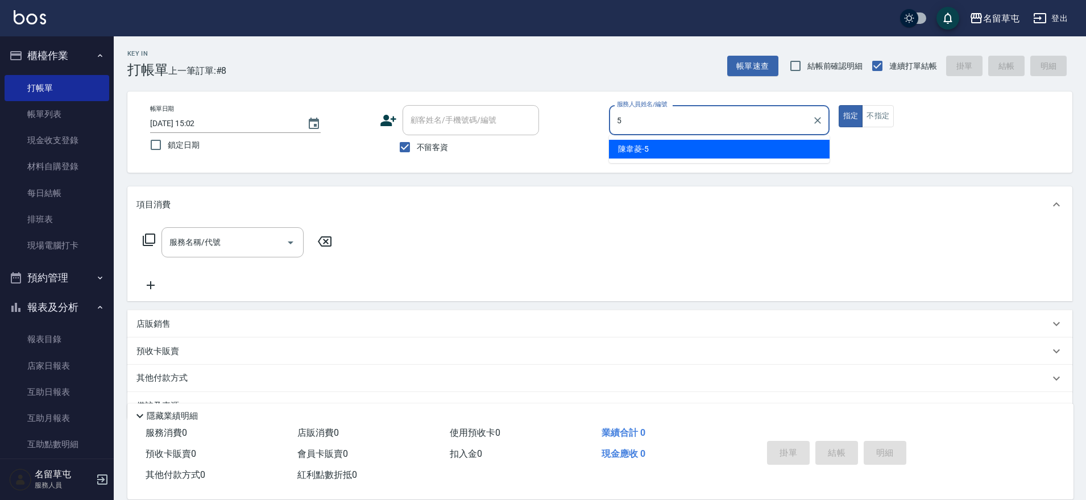
type input "[PERSON_NAME]-5"
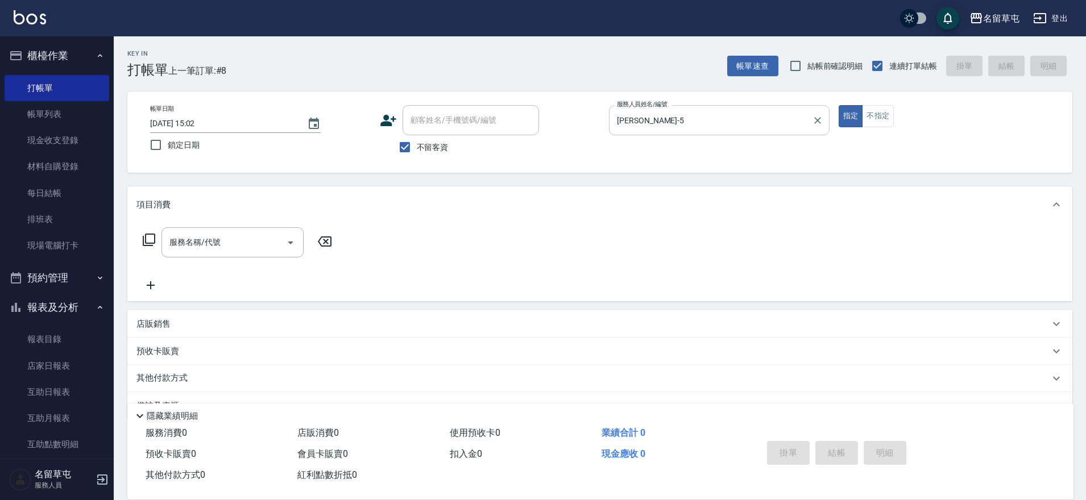
click at [335, 314] on div "店販銷售" at bounding box center [599, 323] width 945 height 27
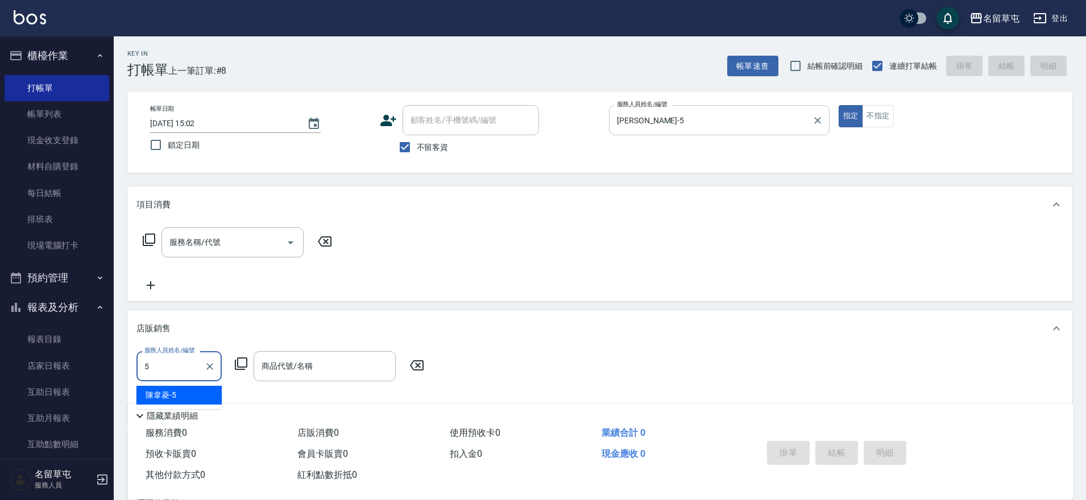
type input "[PERSON_NAME]-5"
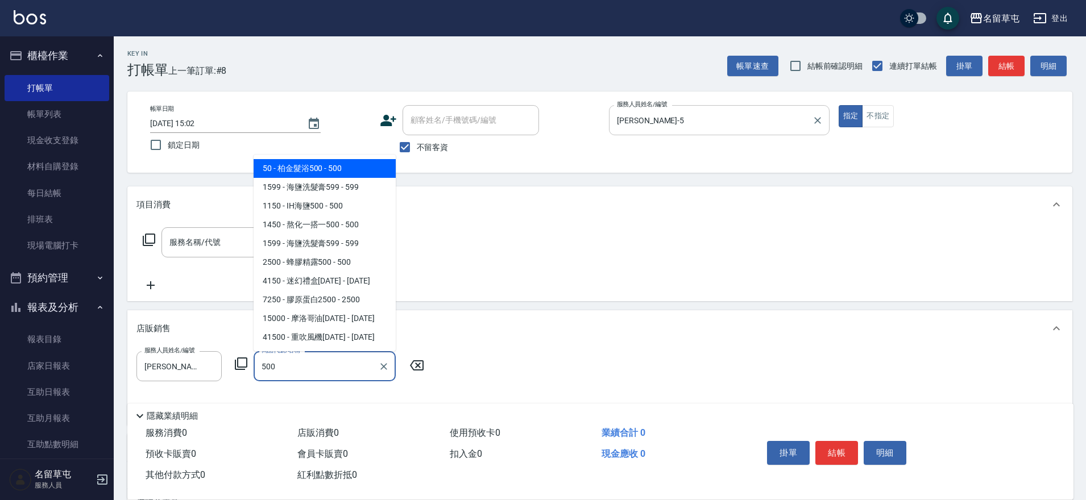
type input "柏金髮浴500"
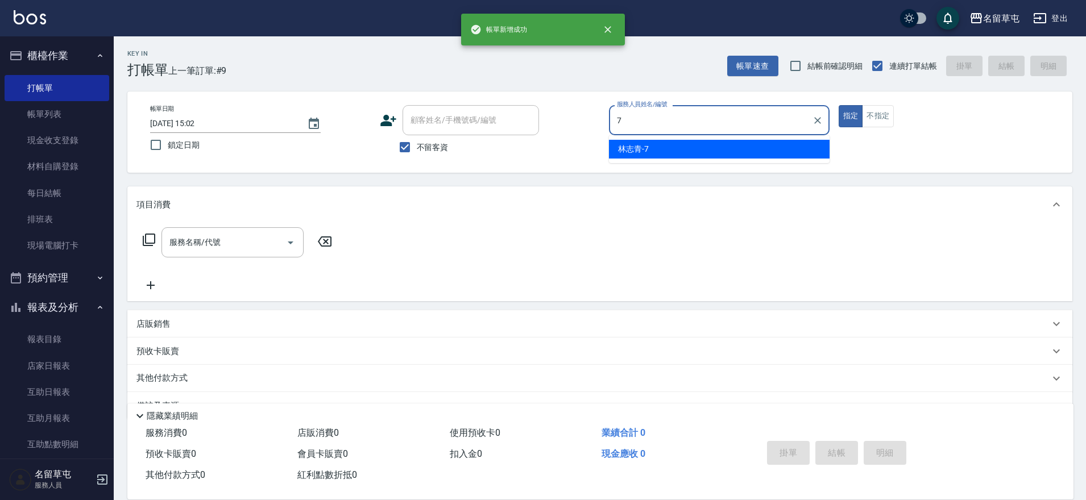
type input "[PERSON_NAME]-7"
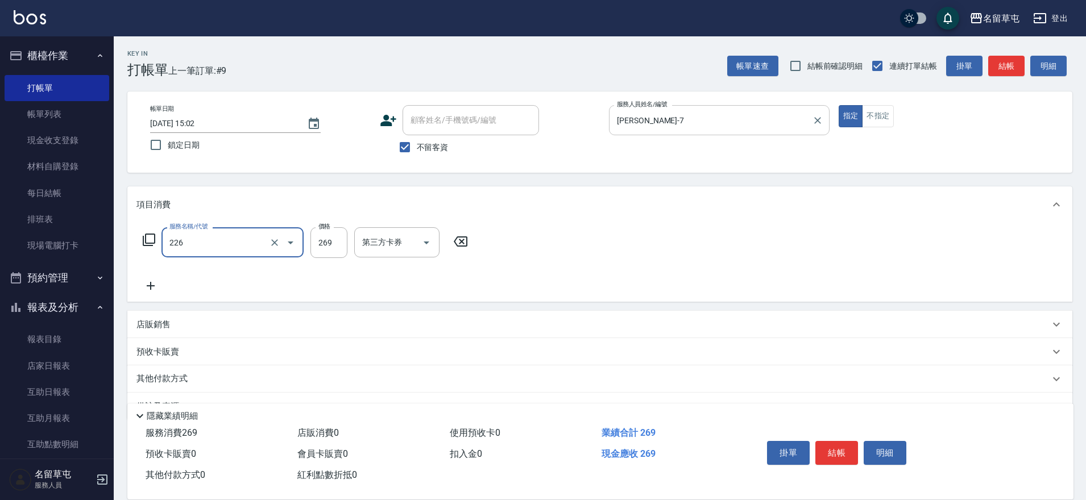
type input "洗剪269(226)"
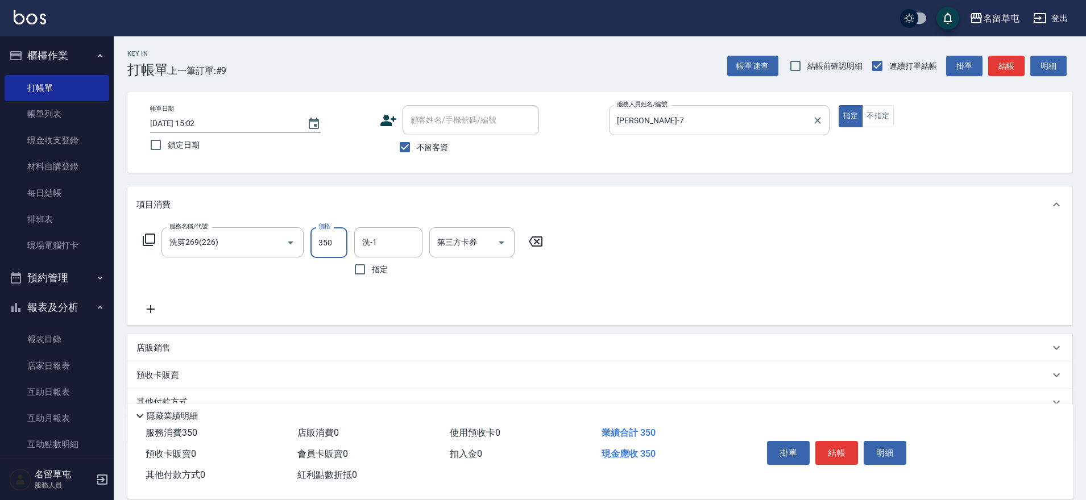
type input "350"
type input "[PERSON_NAME]-36"
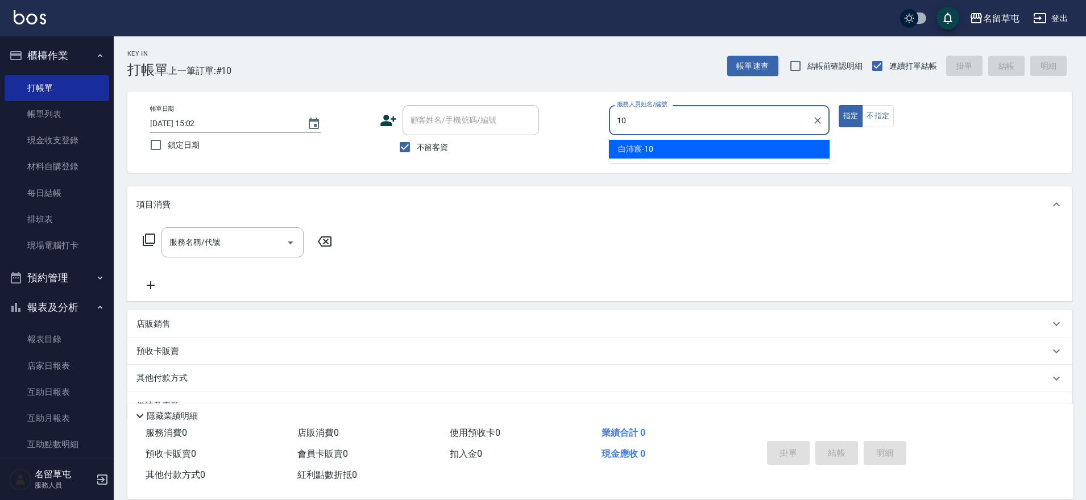
type input "[PERSON_NAME]-10"
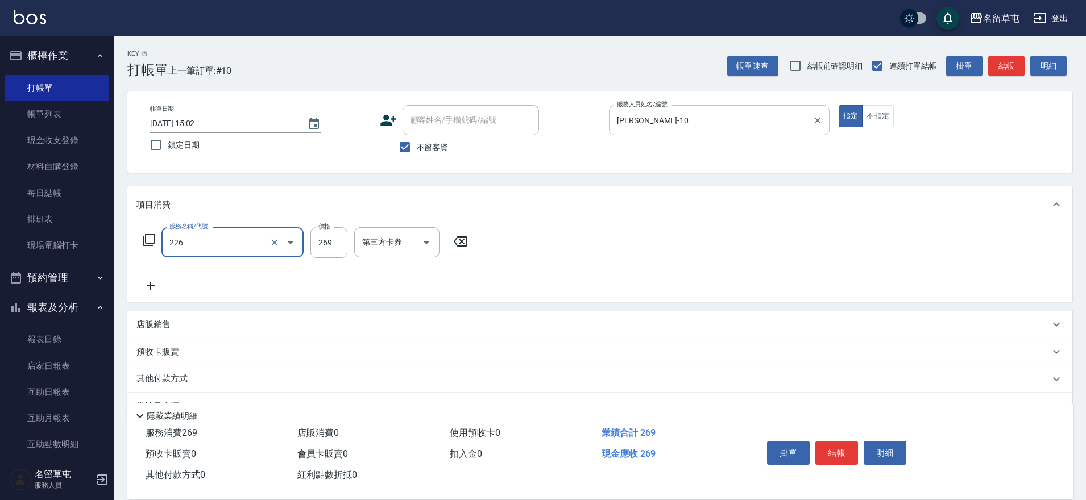
type input "洗剪269(226)"
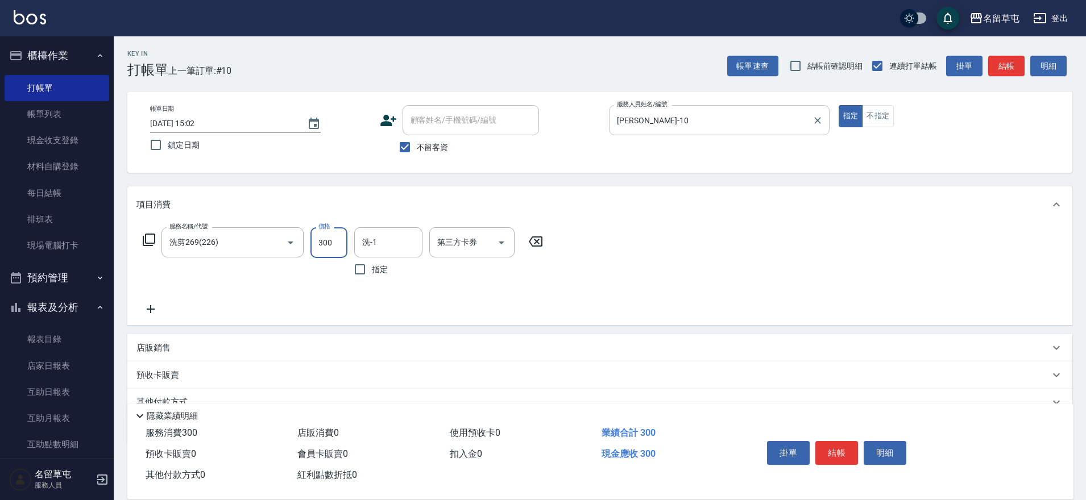
type input "300"
type input "[PERSON_NAME]-34"
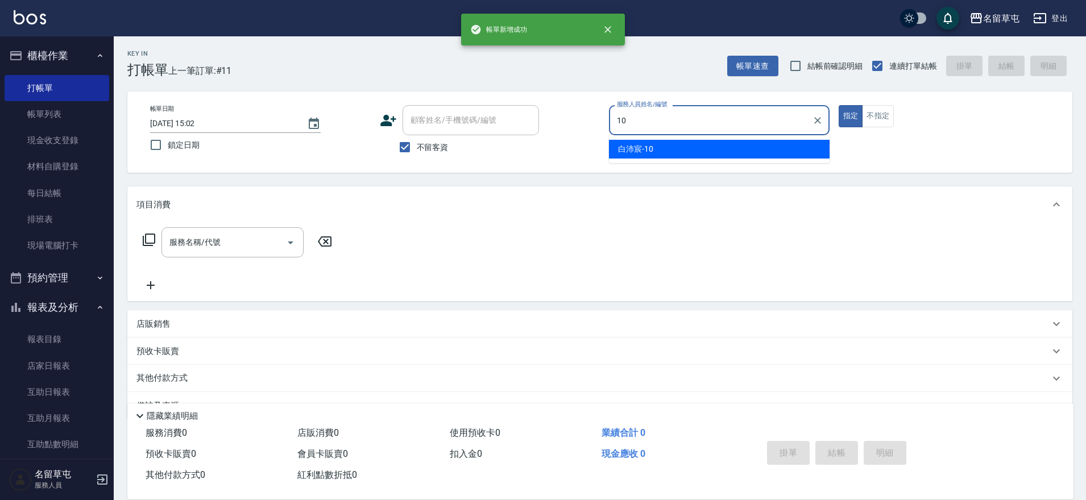
type input "[PERSON_NAME]-10"
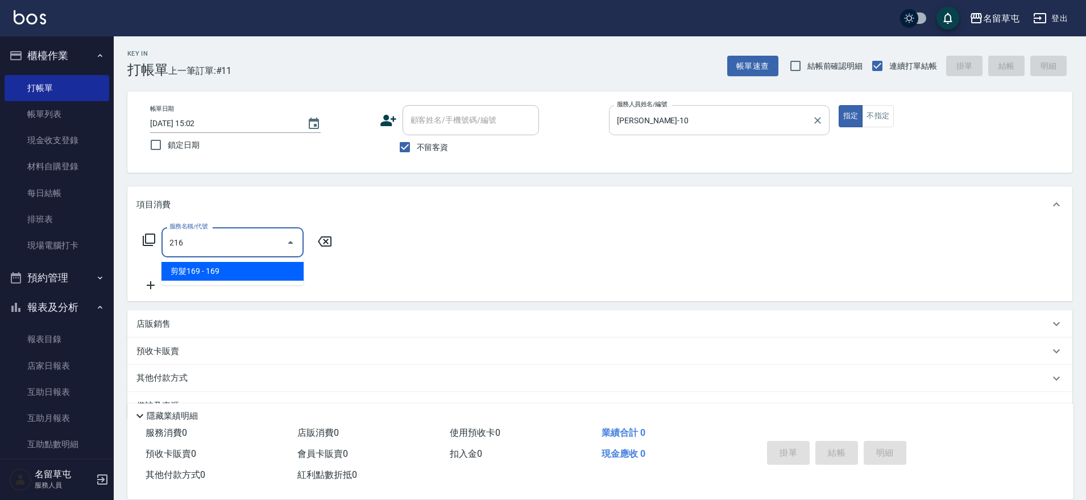
type input "剪髮169(216)"
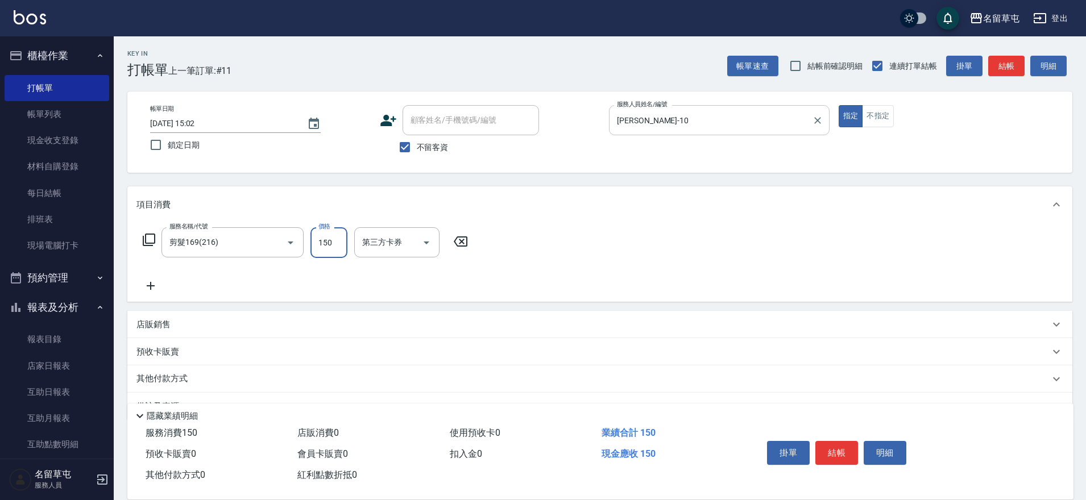
type input "150"
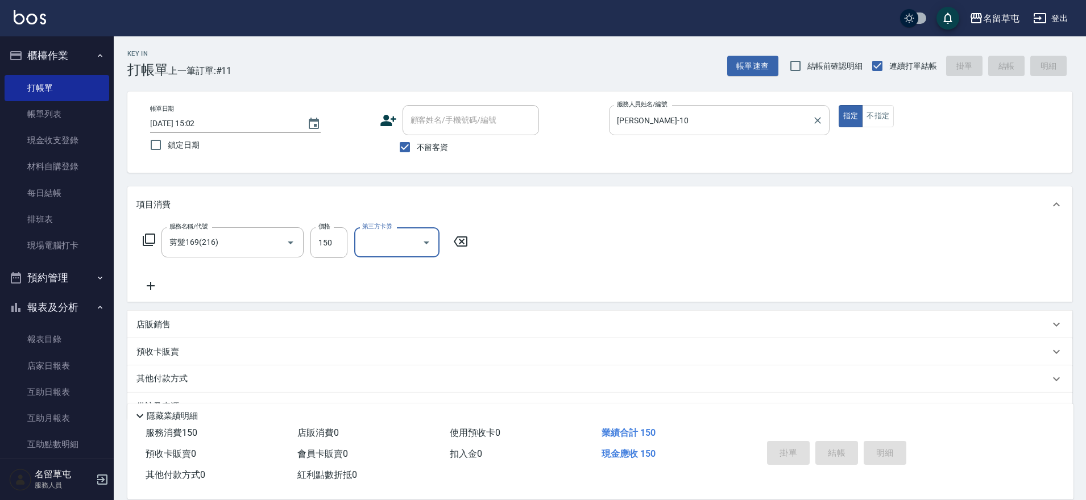
type input "[DATE] 15:03"
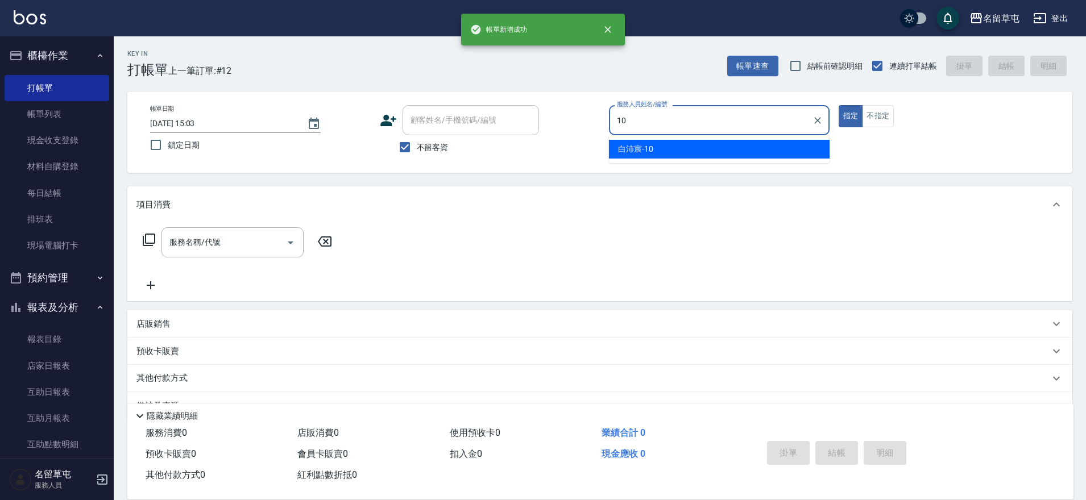
type input "[PERSON_NAME]-10"
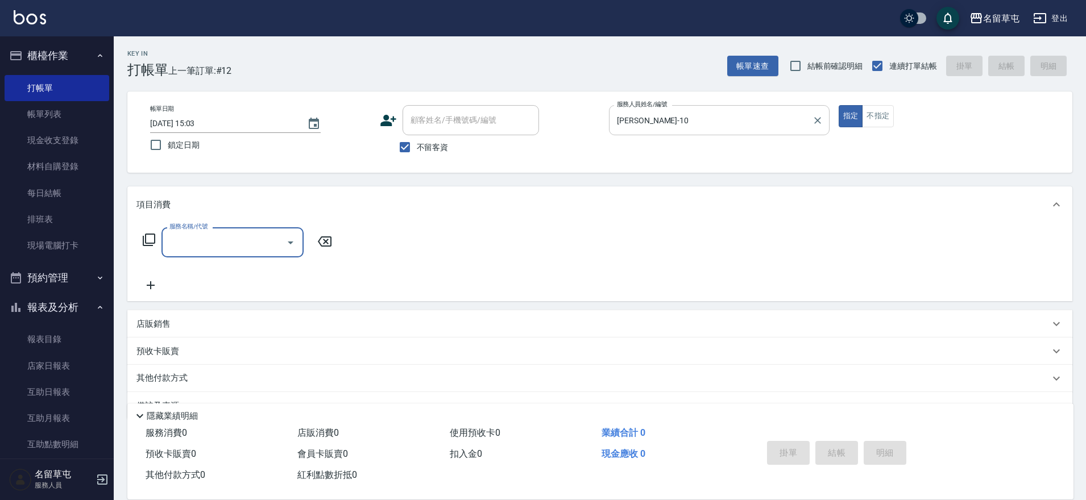
type input "3"
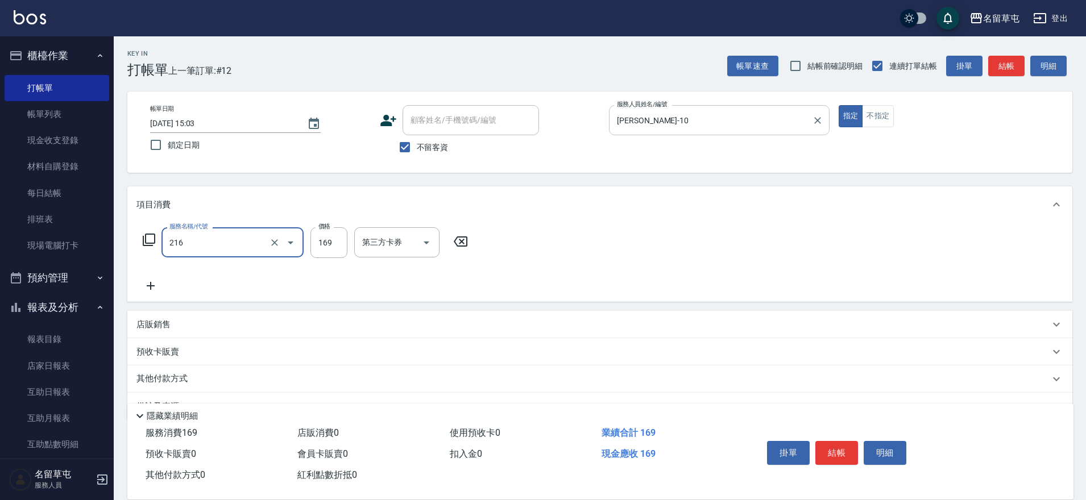
type input "剪髮169(216)"
type input "150"
